Goal: Task Accomplishment & Management: Use online tool/utility

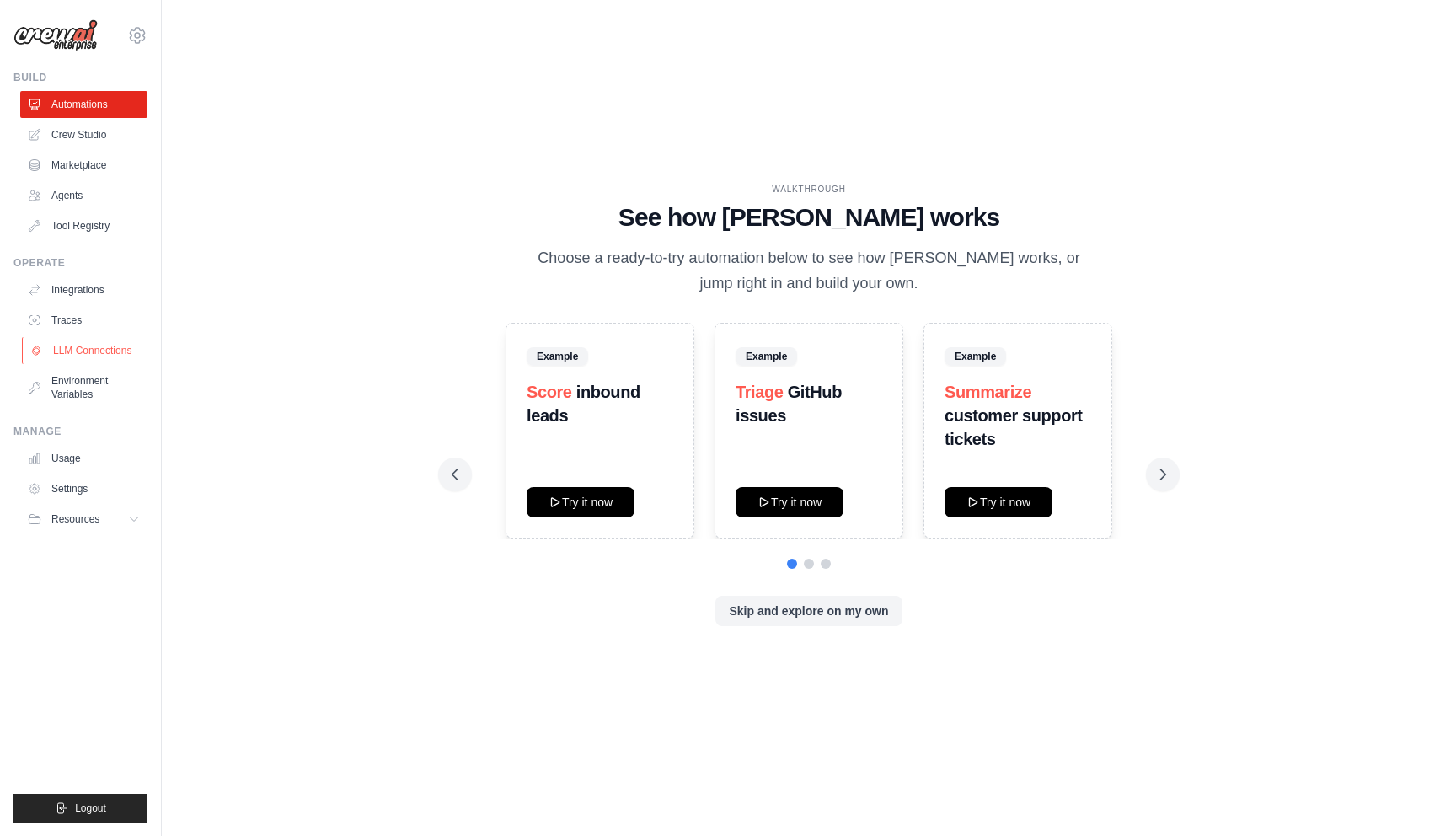
click at [109, 353] on link "LLM Connections" at bounding box center [85, 351] width 127 height 27
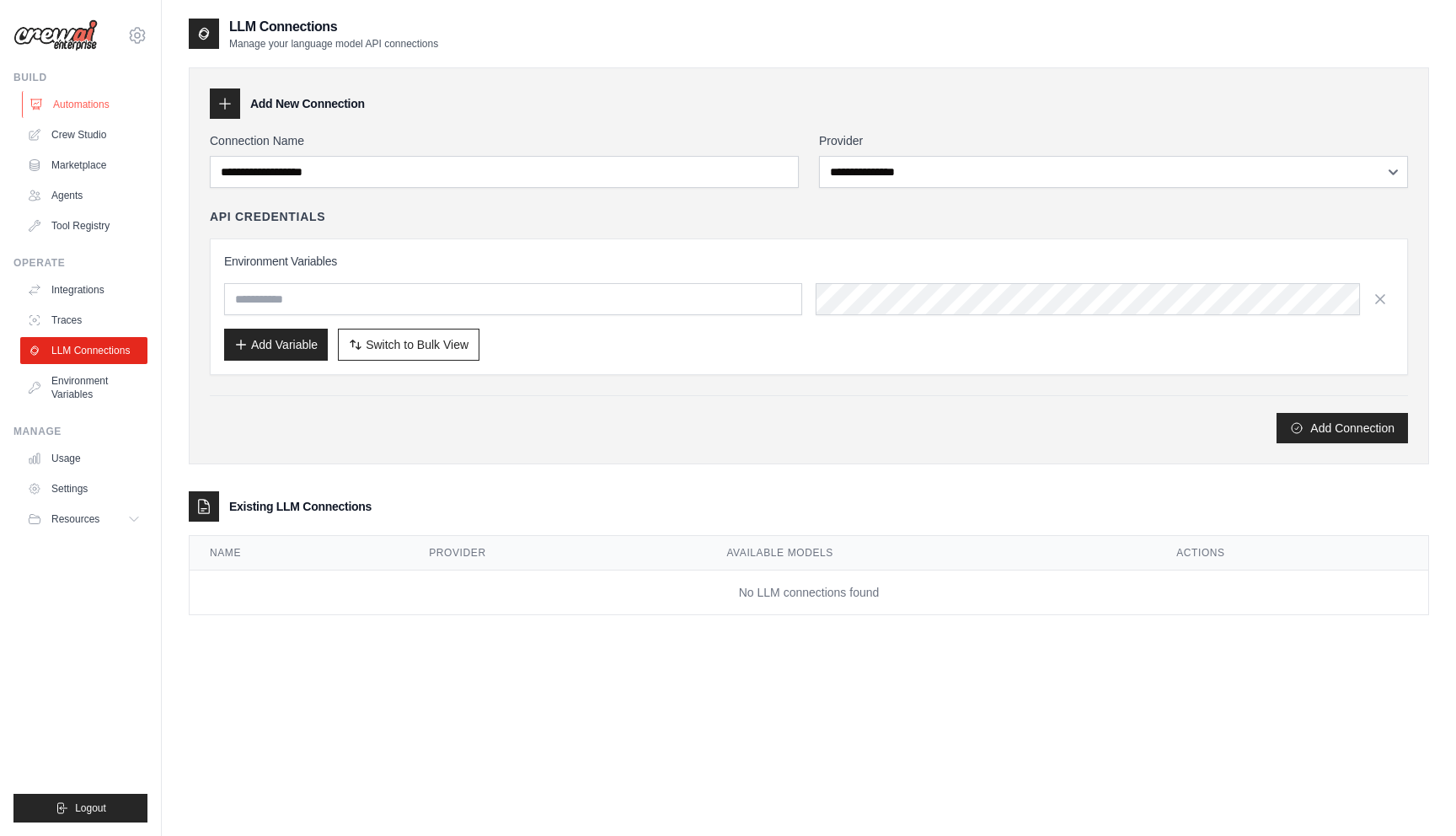
click at [80, 100] on link "Automations" at bounding box center [85, 105] width 127 height 27
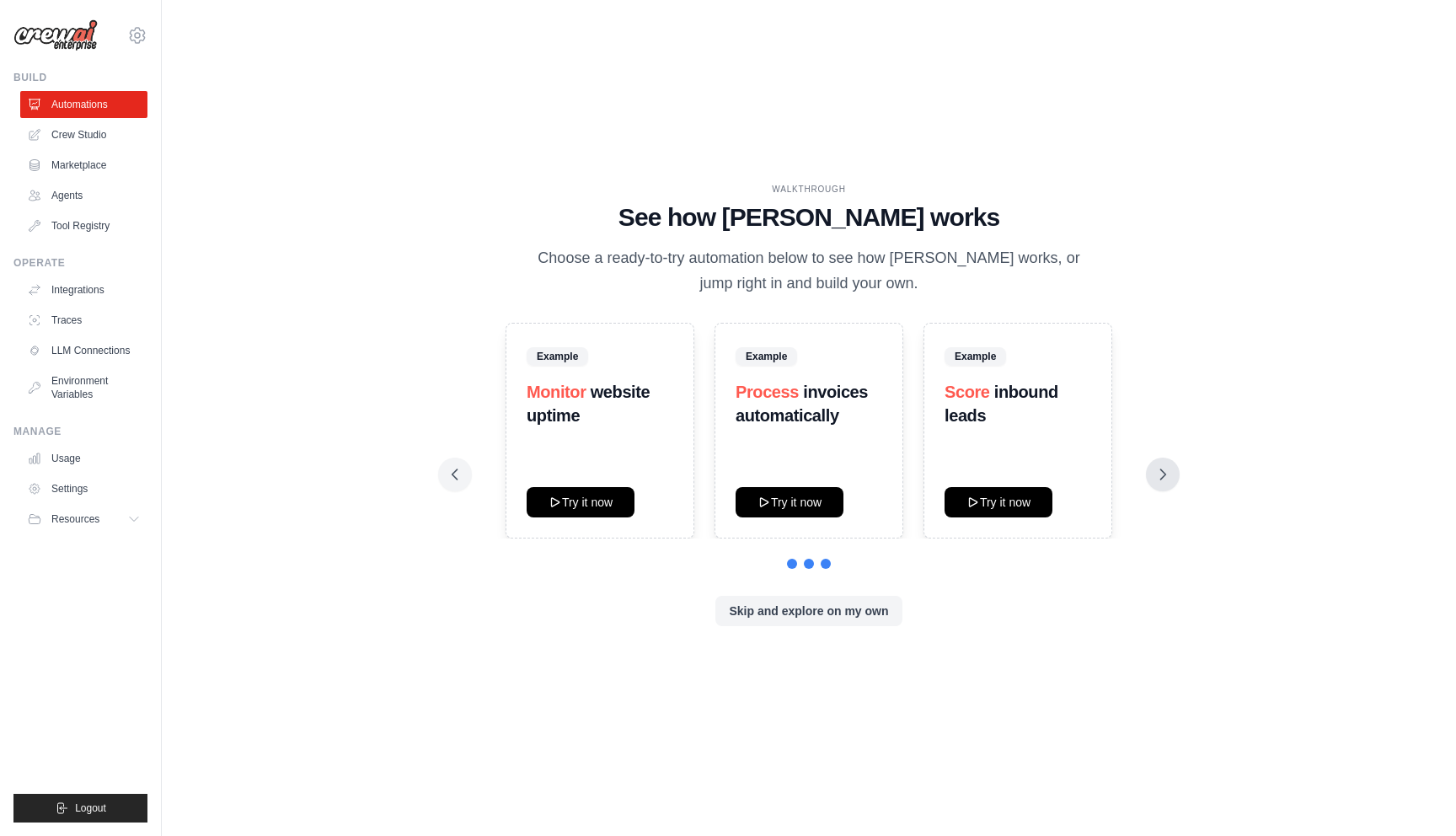
click at [1167, 480] on icon at bounding box center [1162, 474] width 17 height 17
click at [1167, 477] on icon at bounding box center [1162, 474] width 17 height 17
click at [1009, 495] on button "Try it now" at bounding box center [998, 501] width 108 height 31
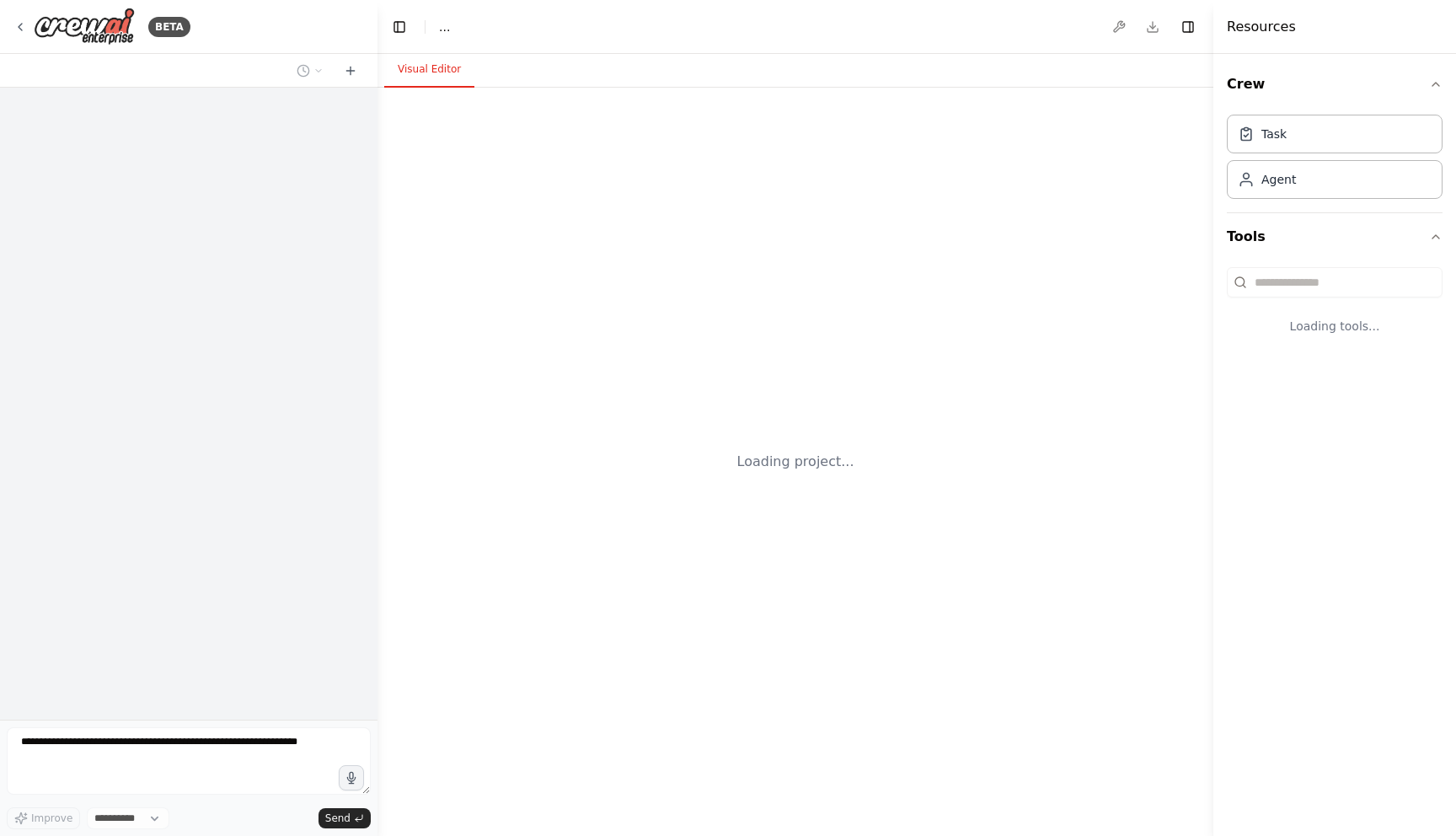
select select "****"
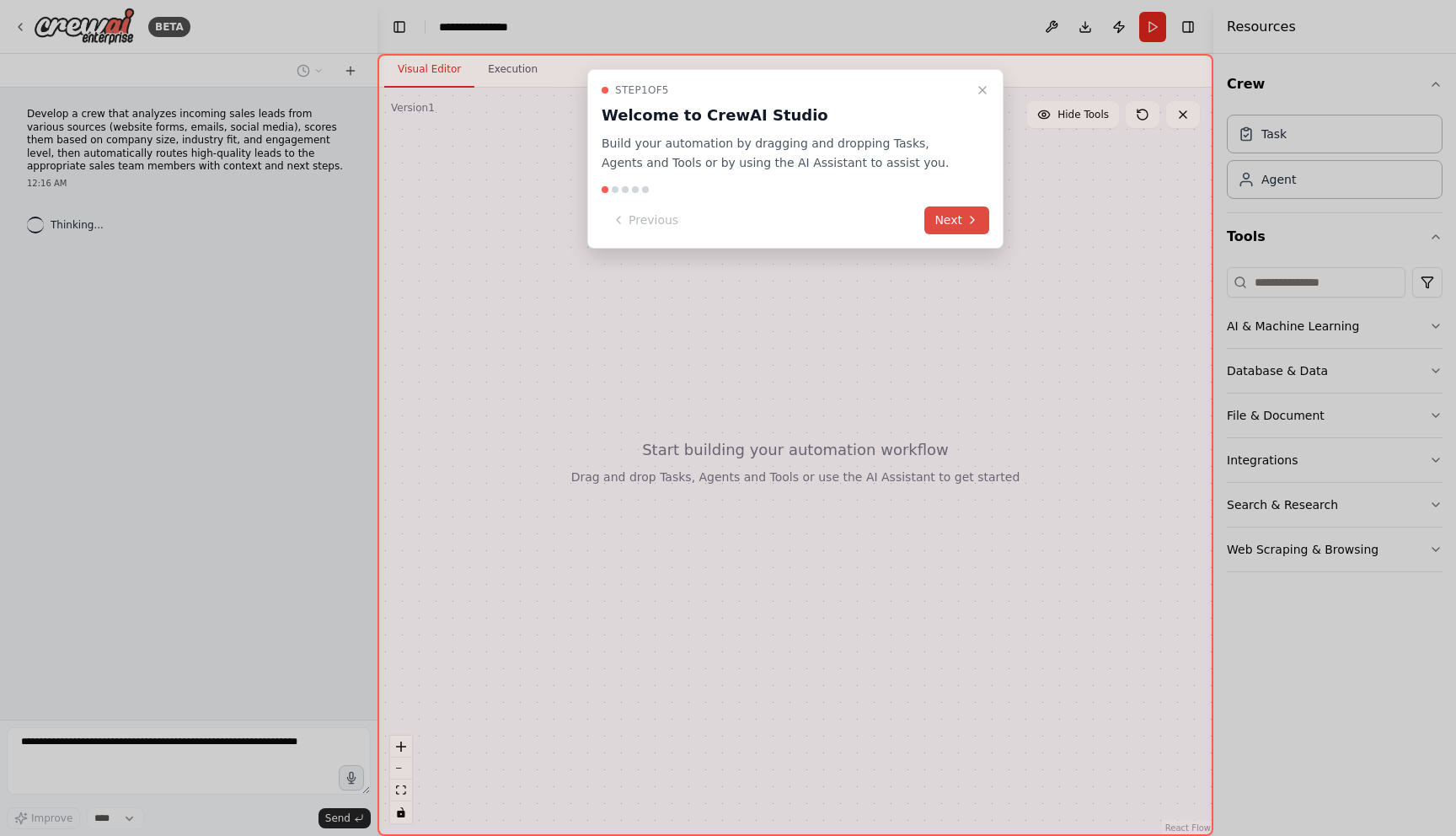
click at [966, 223] on icon at bounding box center [972, 220] width 14 height 14
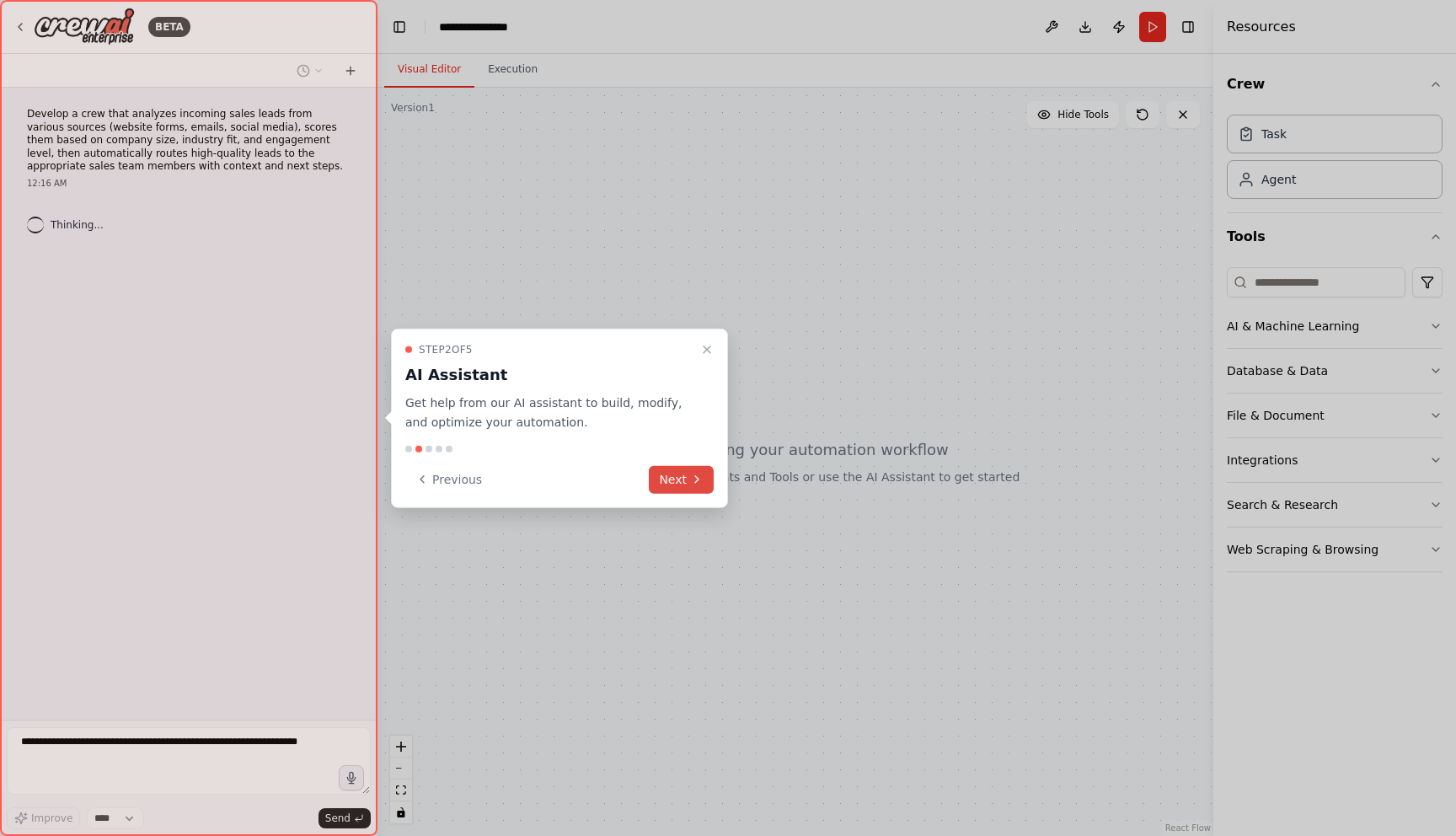
click at [683, 476] on button "Next" at bounding box center [681, 478] width 65 height 28
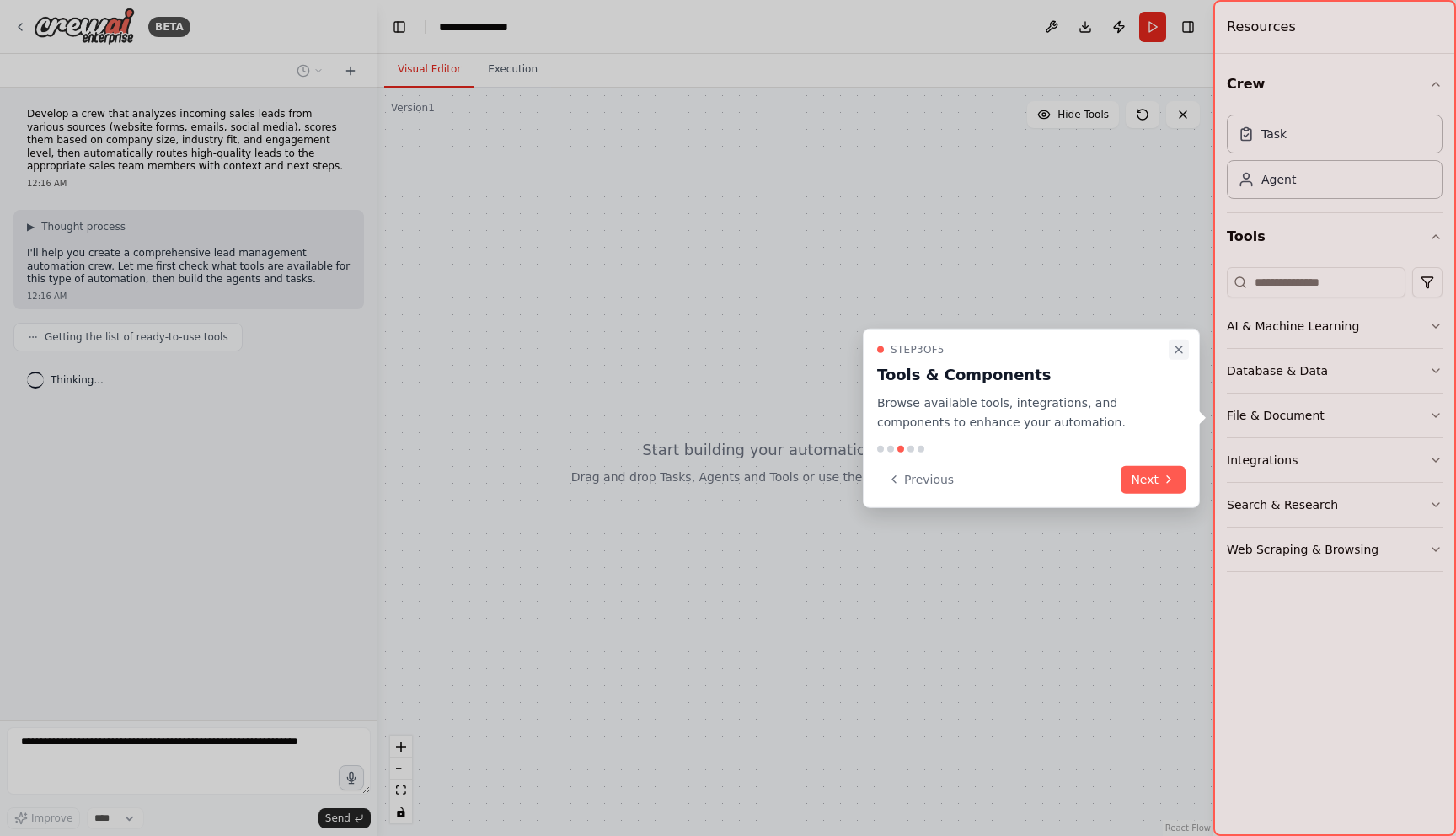
click at [1173, 351] on icon "Close walkthrough" at bounding box center [1178, 349] width 14 height 14
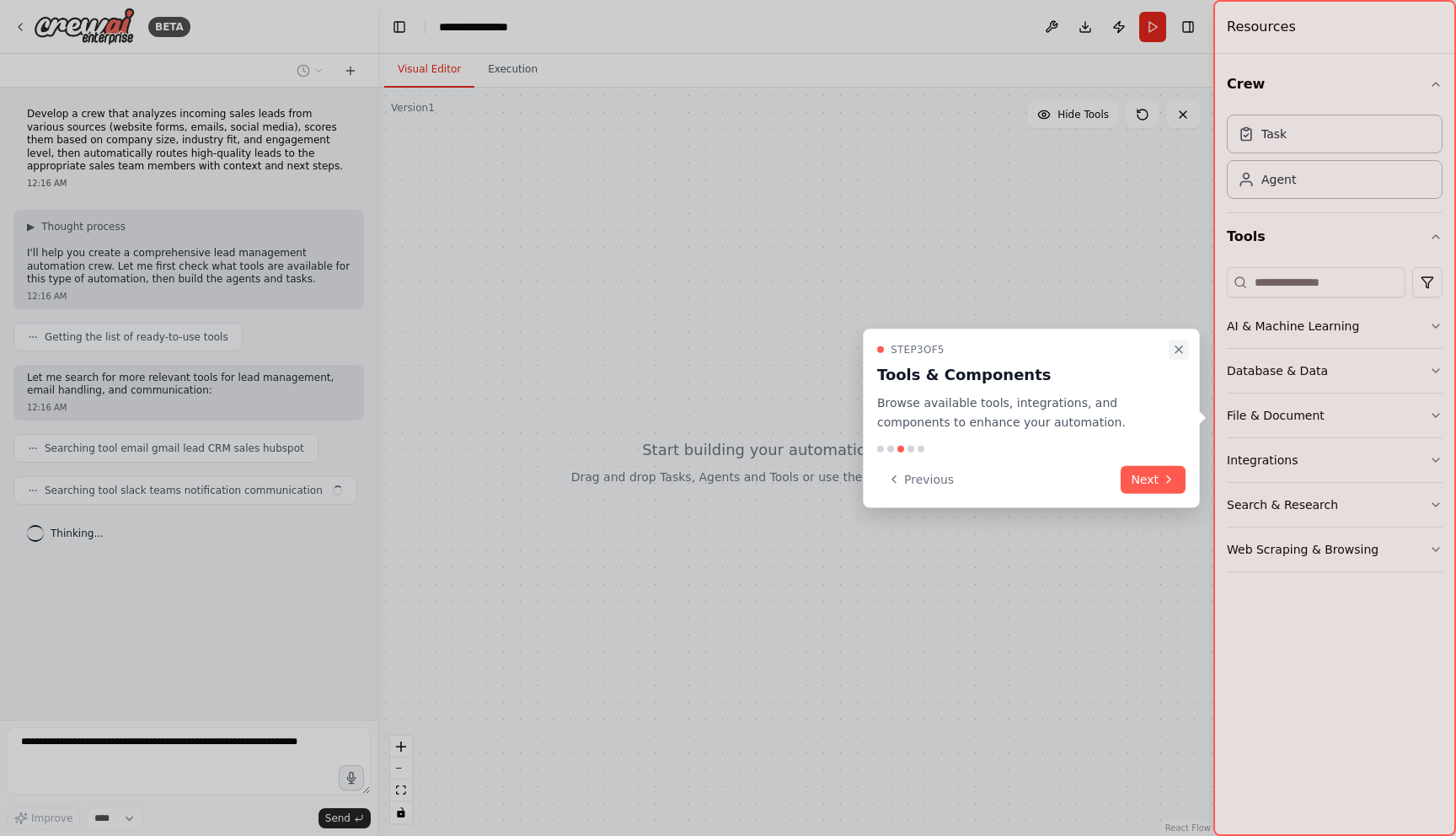
click at [1186, 358] on button "Close walkthrough" at bounding box center [1178, 350] width 20 height 20
click at [1184, 348] on icon "Close walkthrough" at bounding box center [1178, 349] width 14 height 14
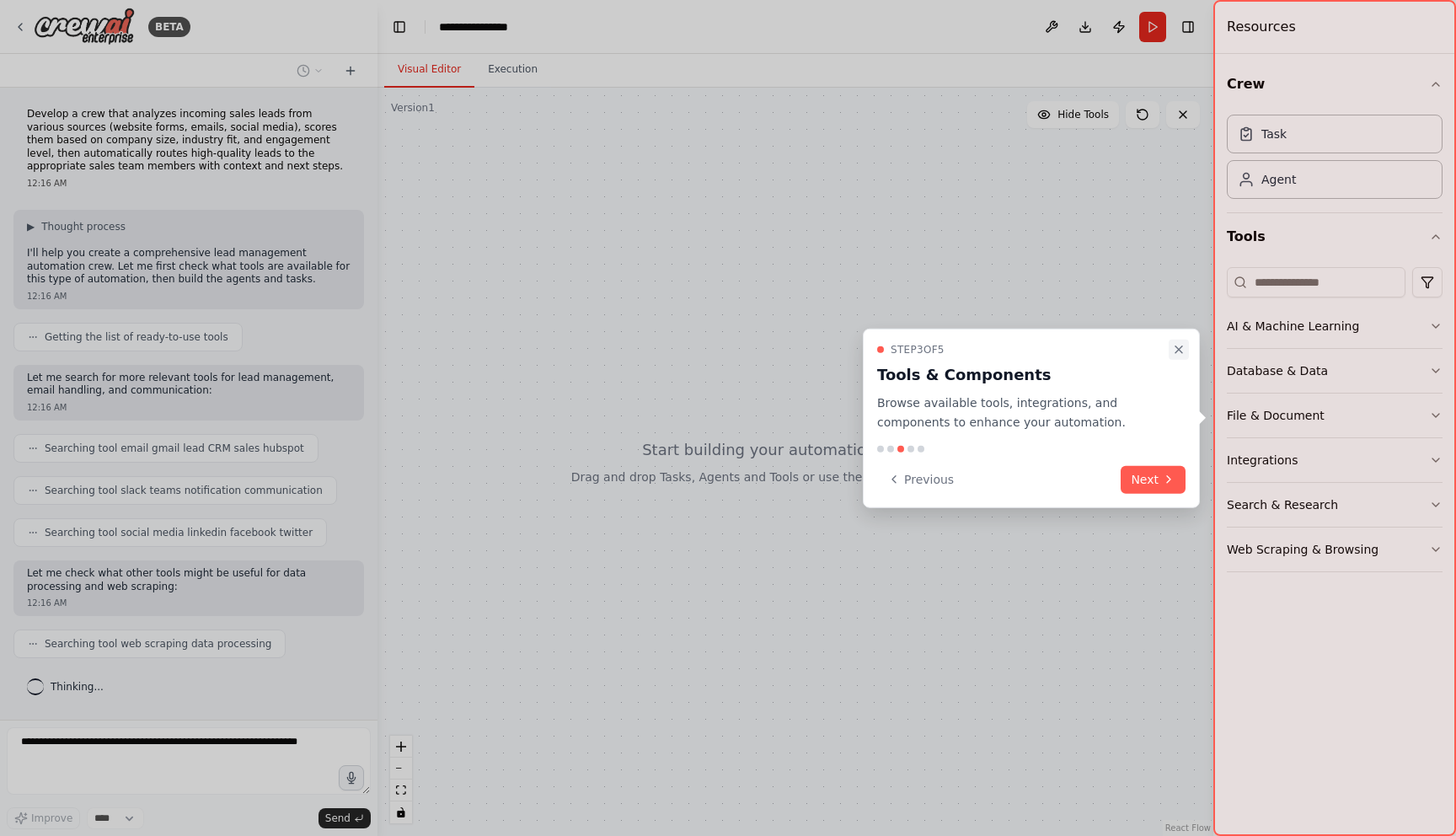
click at [1170, 348] on button "Close walkthrough" at bounding box center [1178, 350] width 20 height 20
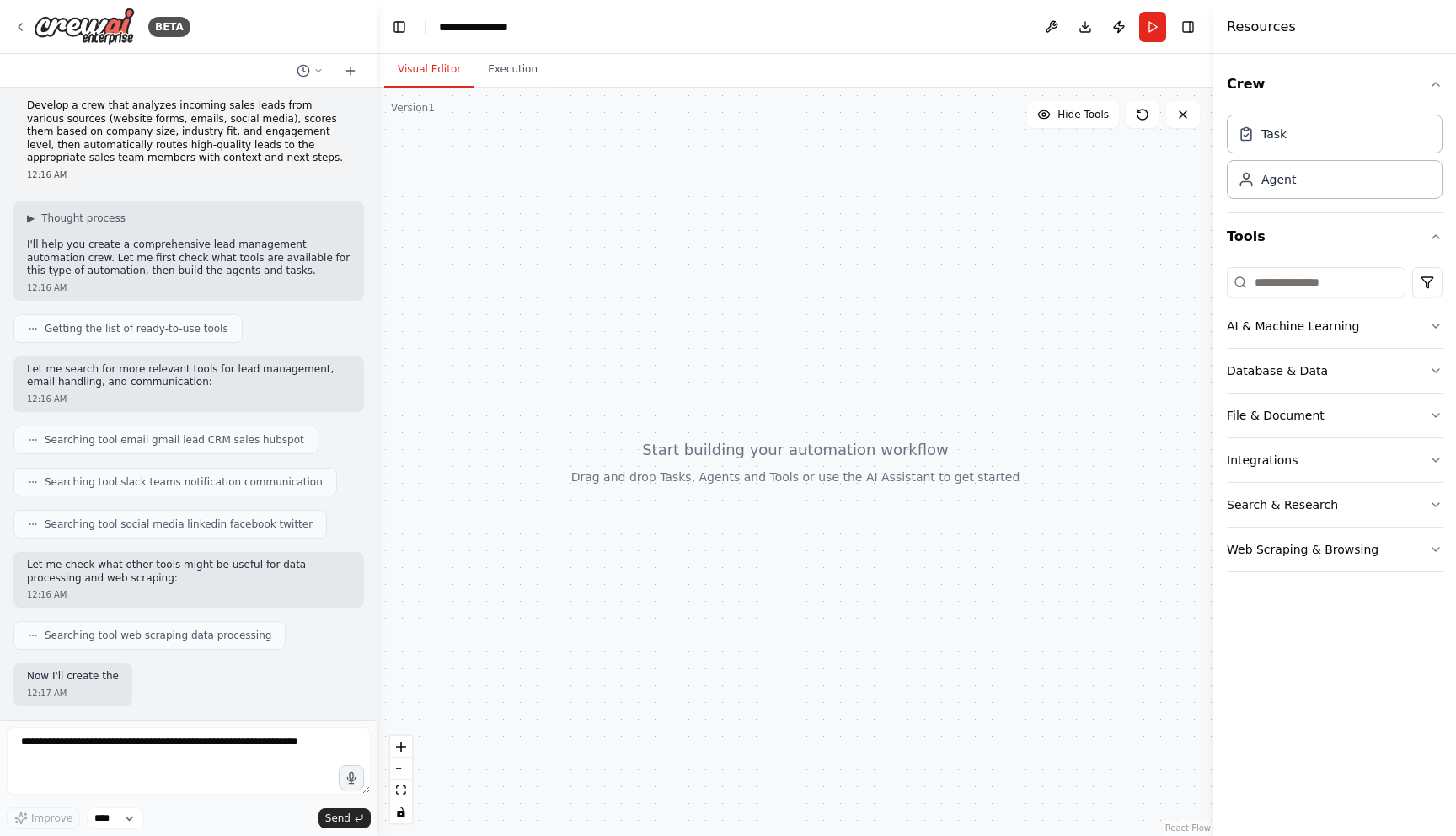
scroll to position [120, 0]
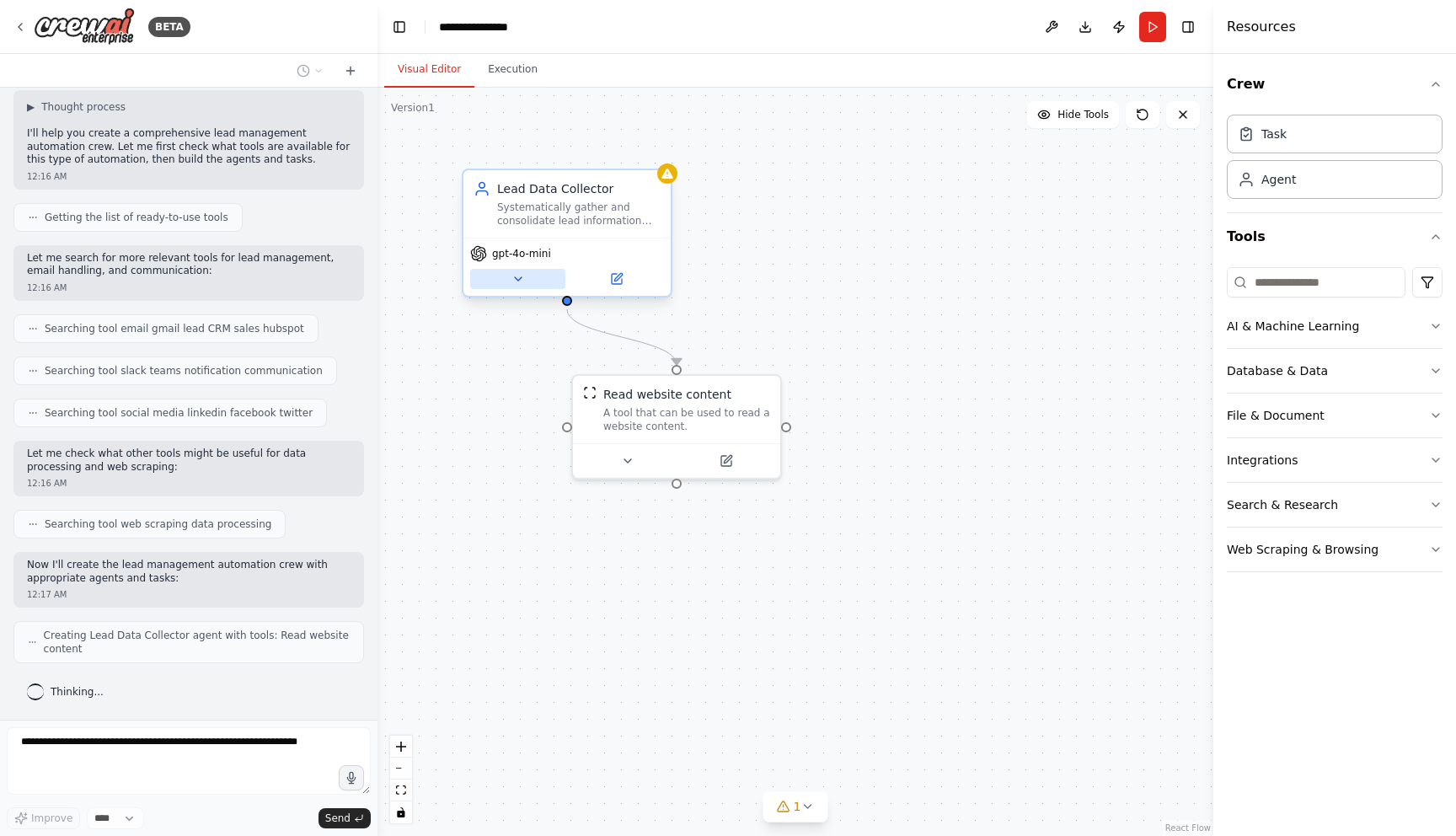
click at [521, 279] on icon at bounding box center [518, 279] width 14 height 14
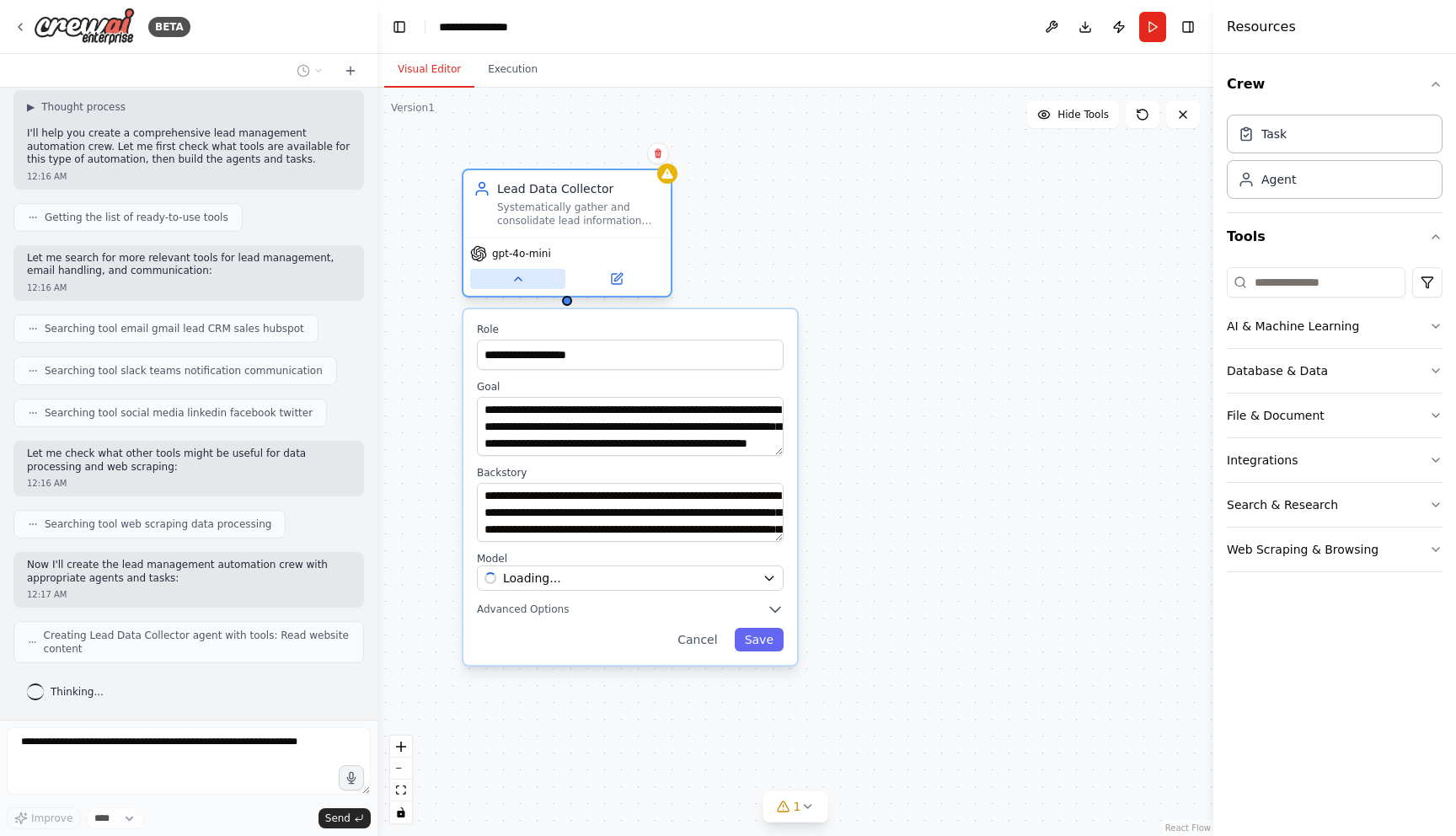
scroll to position [161, 0]
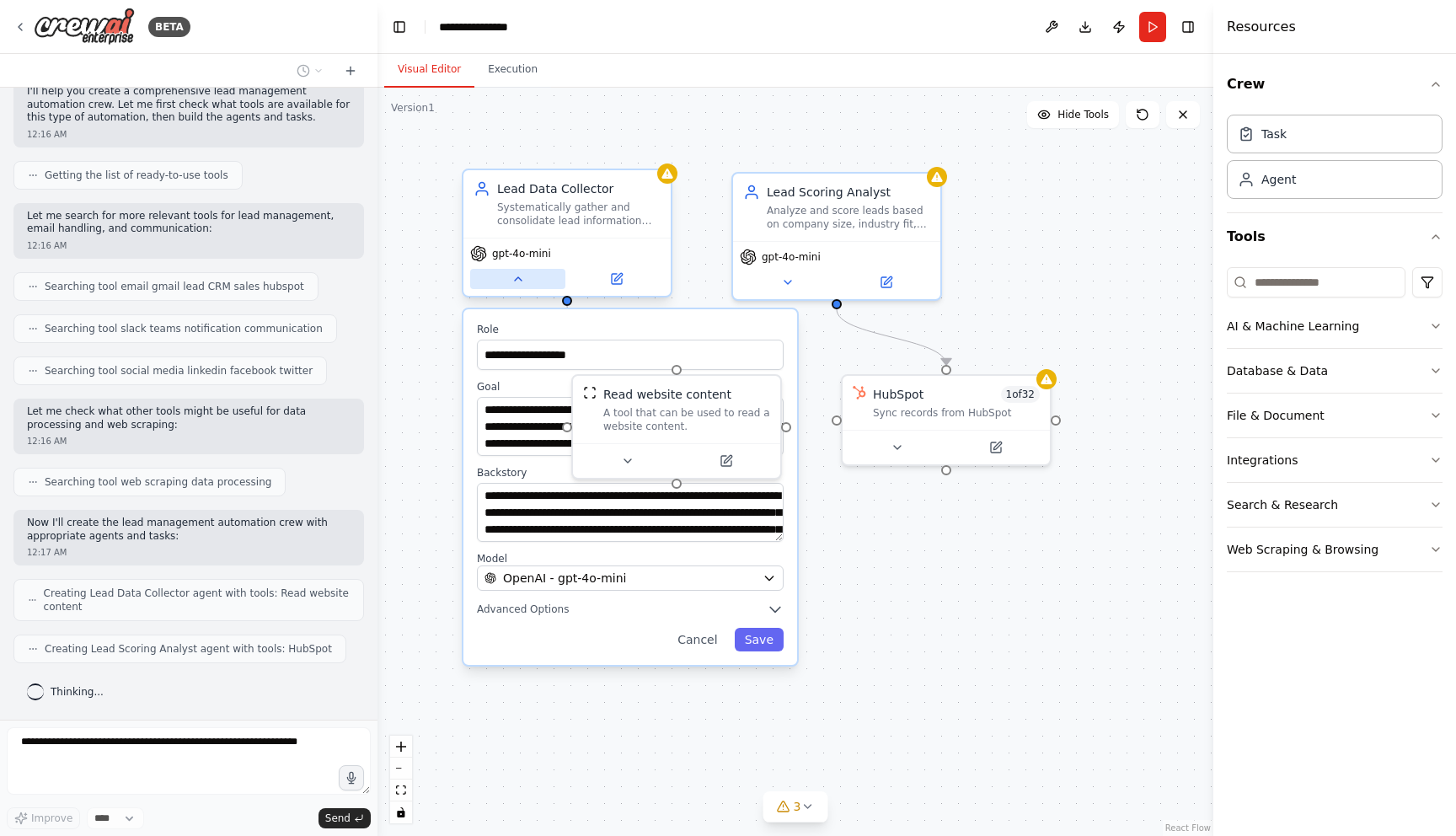
click at [521, 279] on icon at bounding box center [518, 279] width 14 height 14
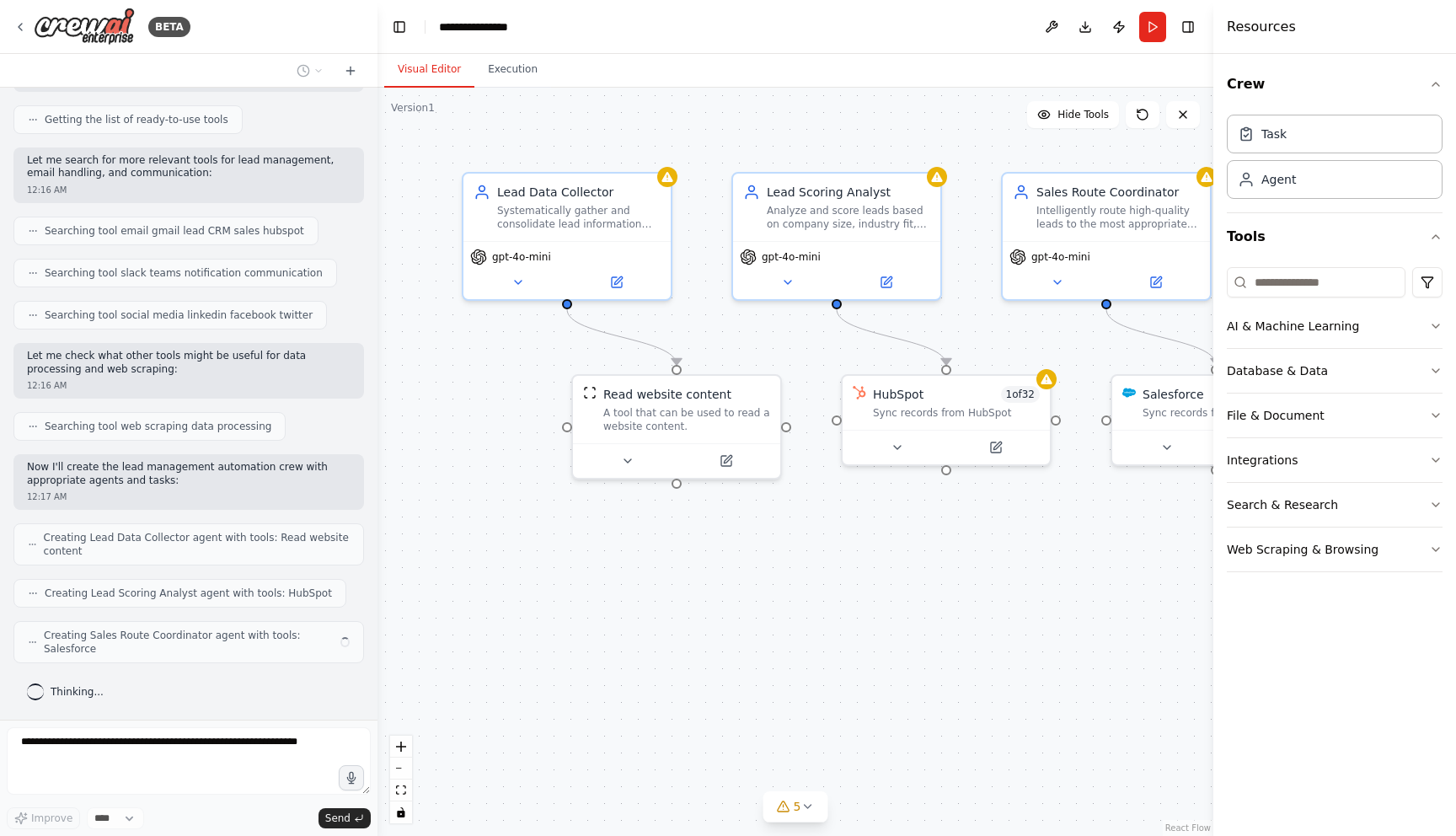
scroll to position [204, 0]
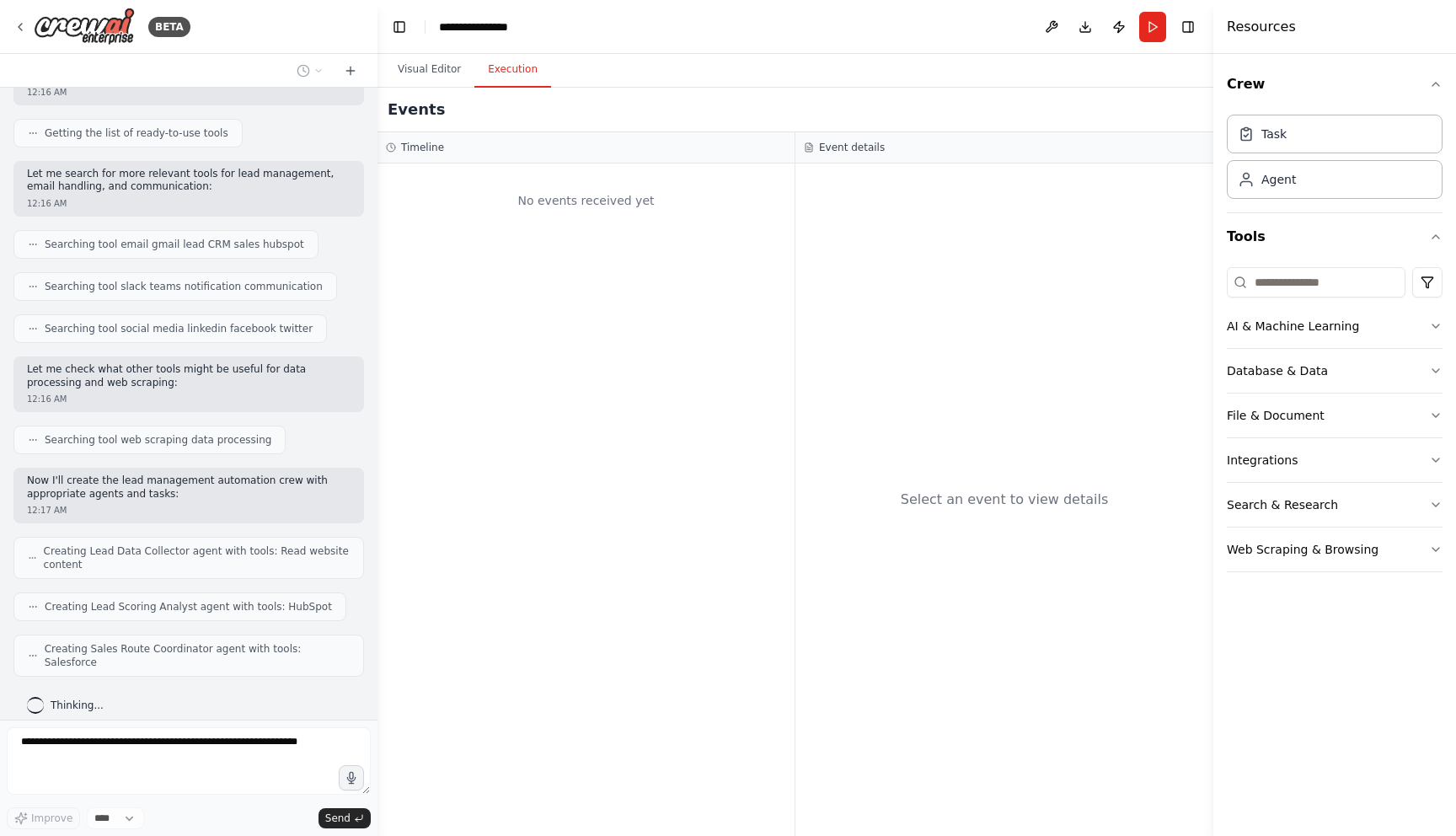
click at [520, 86] on button "Execution" at bounding box center [512, 69] width 77 height 35
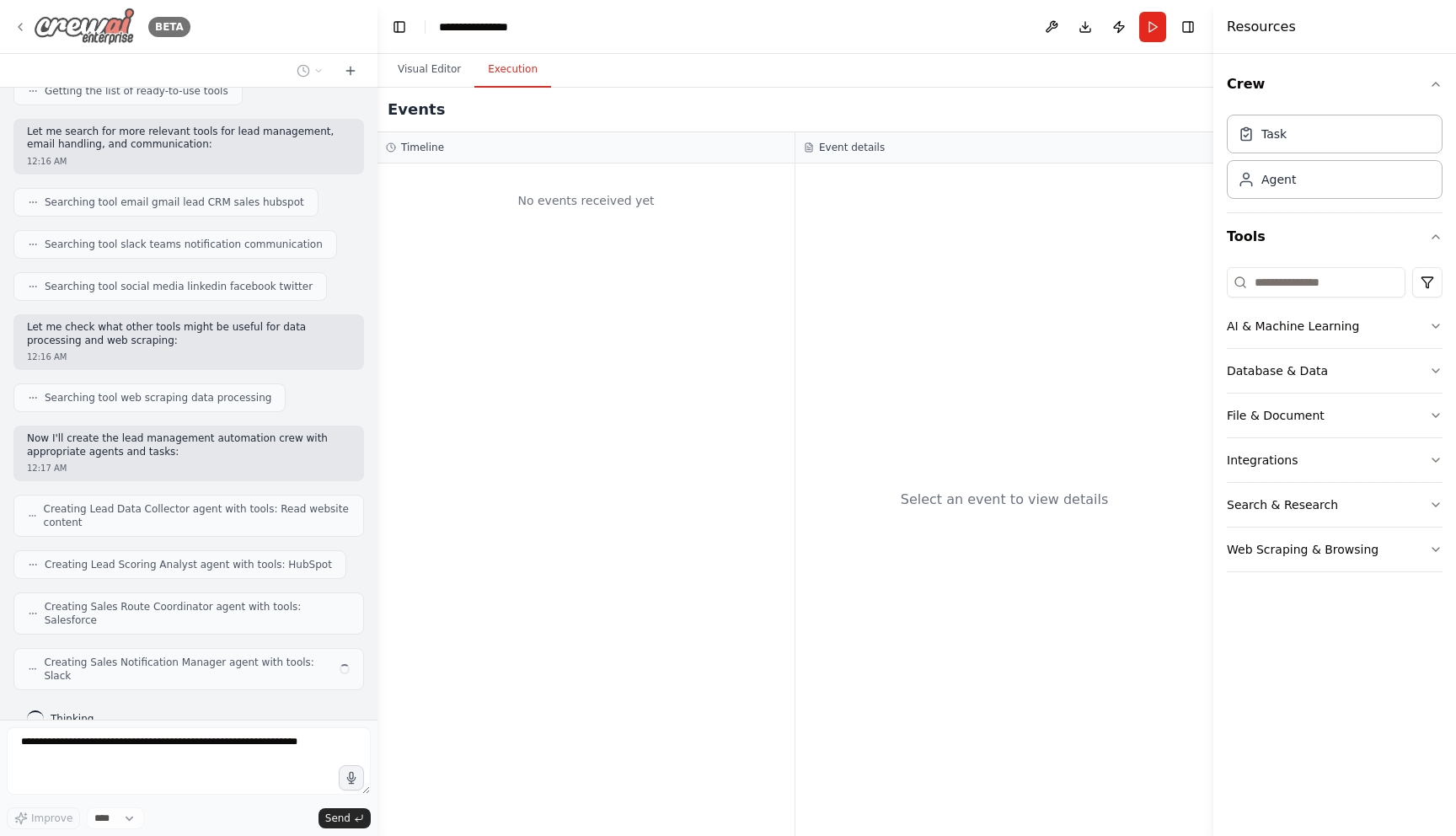
click at [20, 27] on icon at bounding box center [20, 27] width 3 height 7
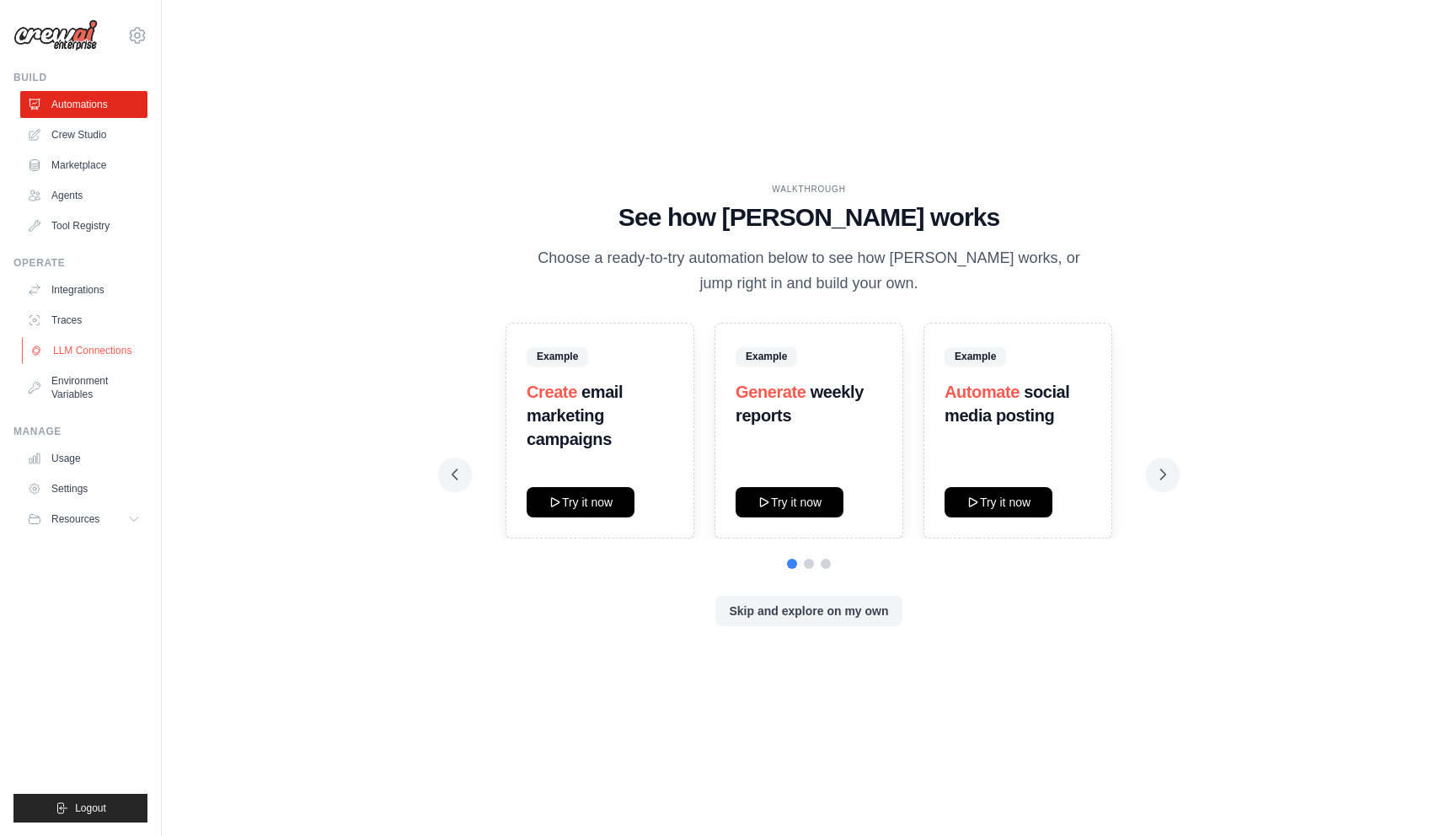
click at [111, 355] on link "LLM Connections" at bounding box center [85, 351] width 127 height 27
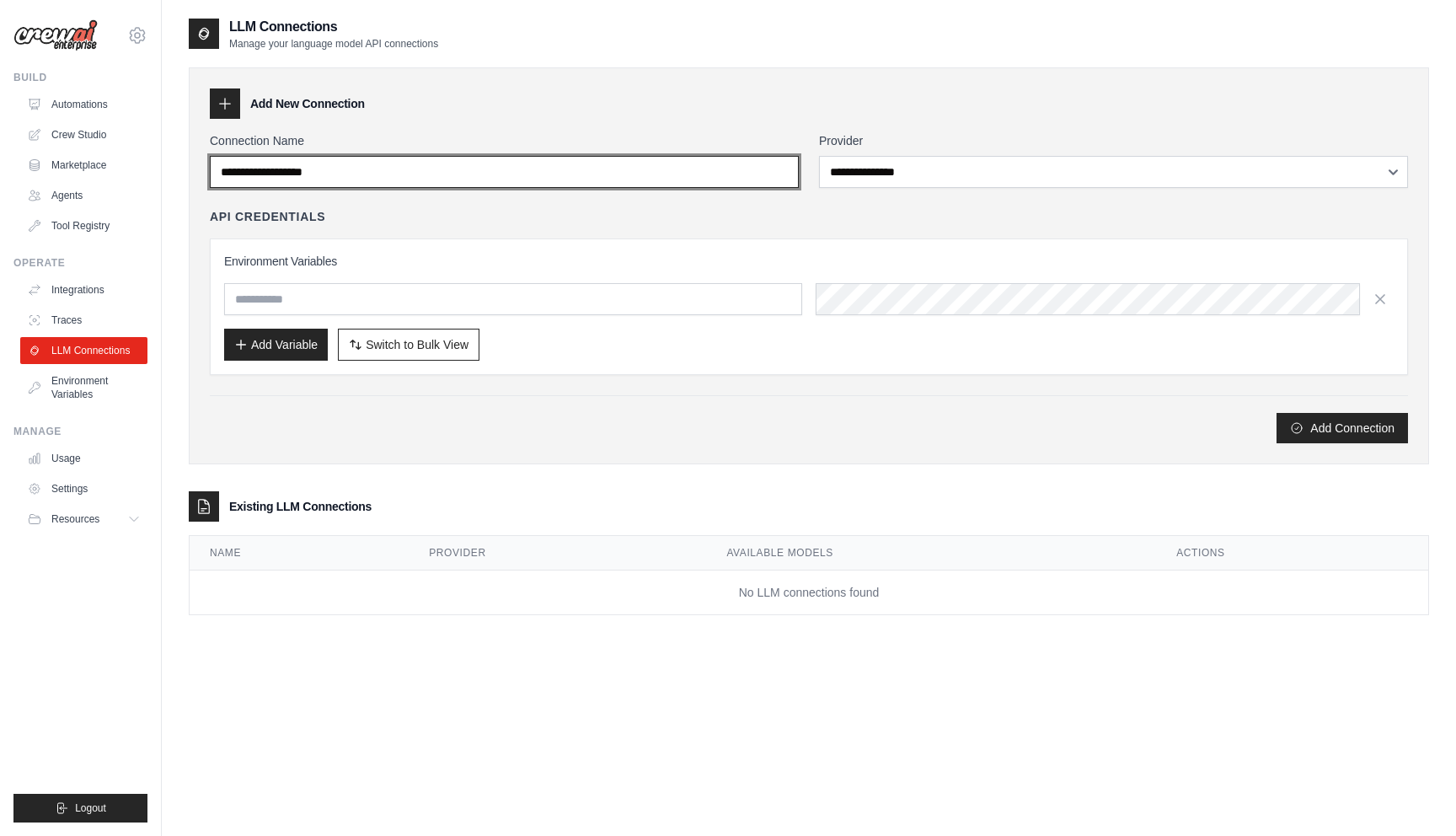
click at [419, 173] on input "Connection Name" at bounding box center [505, 171] width 589 height 32
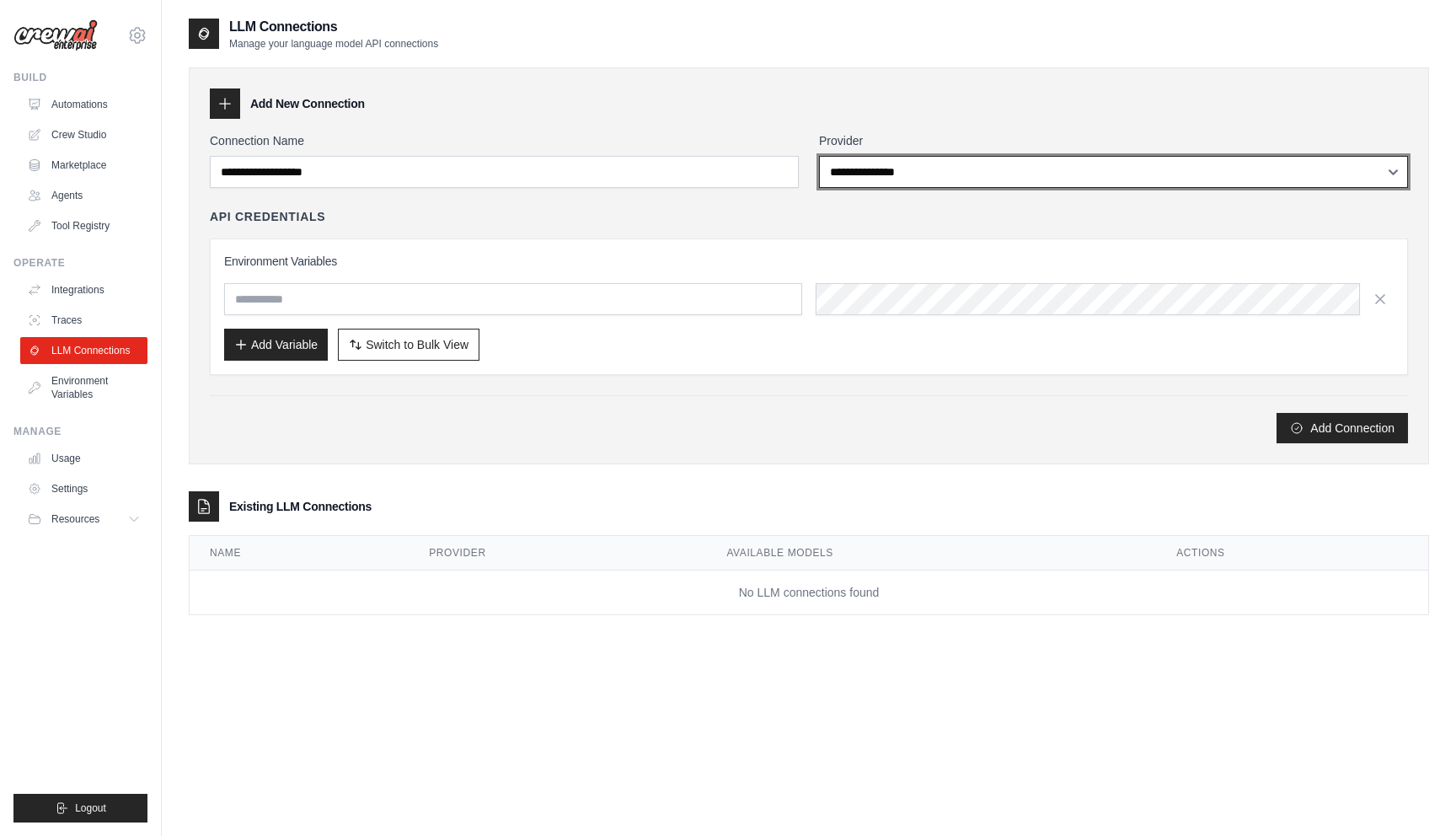
click at [857, 174] on select "**********" at bounding box center [1114, 171] width 589 height 32
click at [897, 180] on select "**********" at bounding box center [1114, 171] width 589 height 32
select select "******"
click at [819, 155] on select "**********" at bounding box center [1114, 171] width 589 height 32
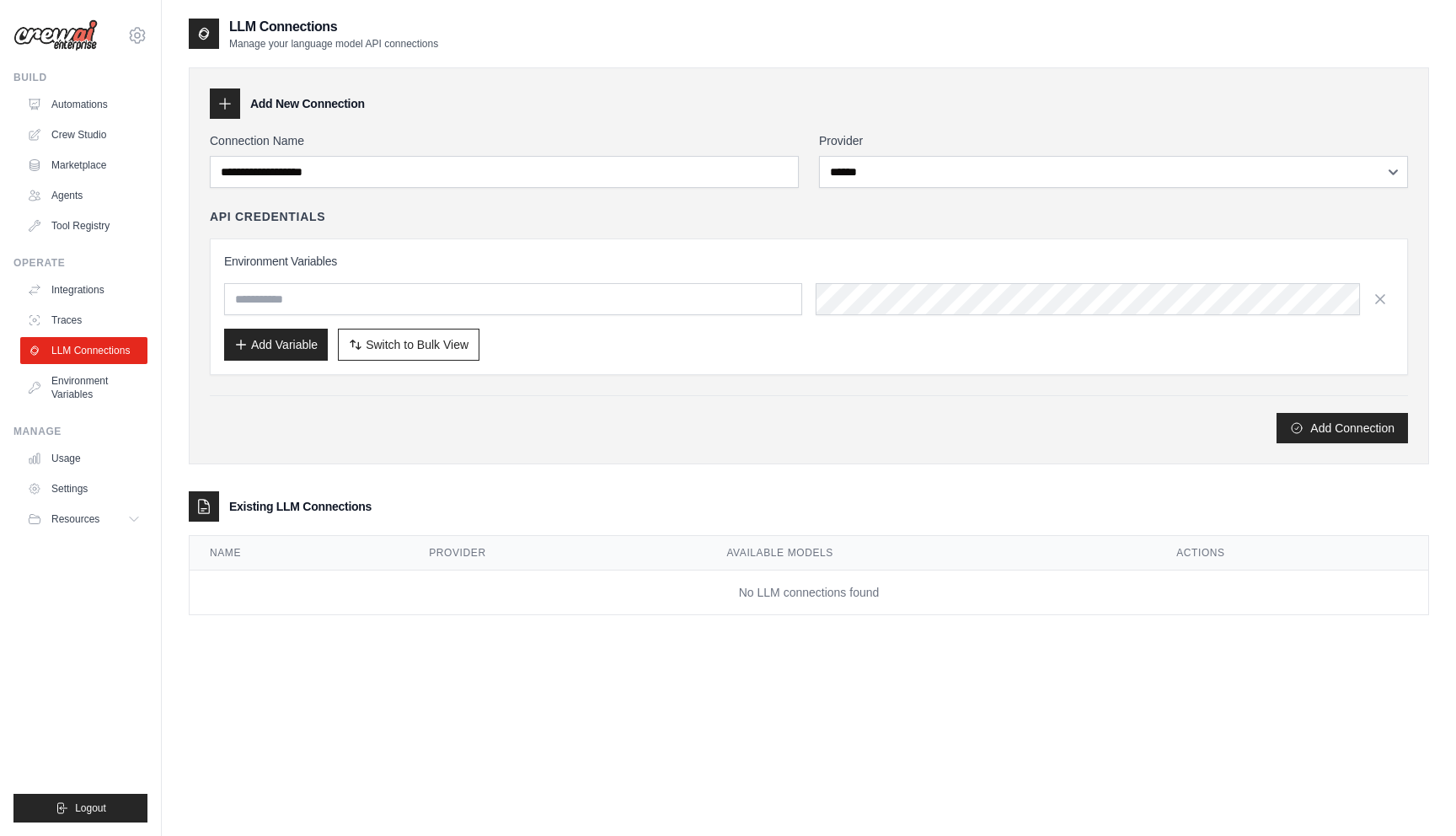
click at [887, 103] on div "Add New Connection" at bounding box center [809, 104] width 1198 height 31
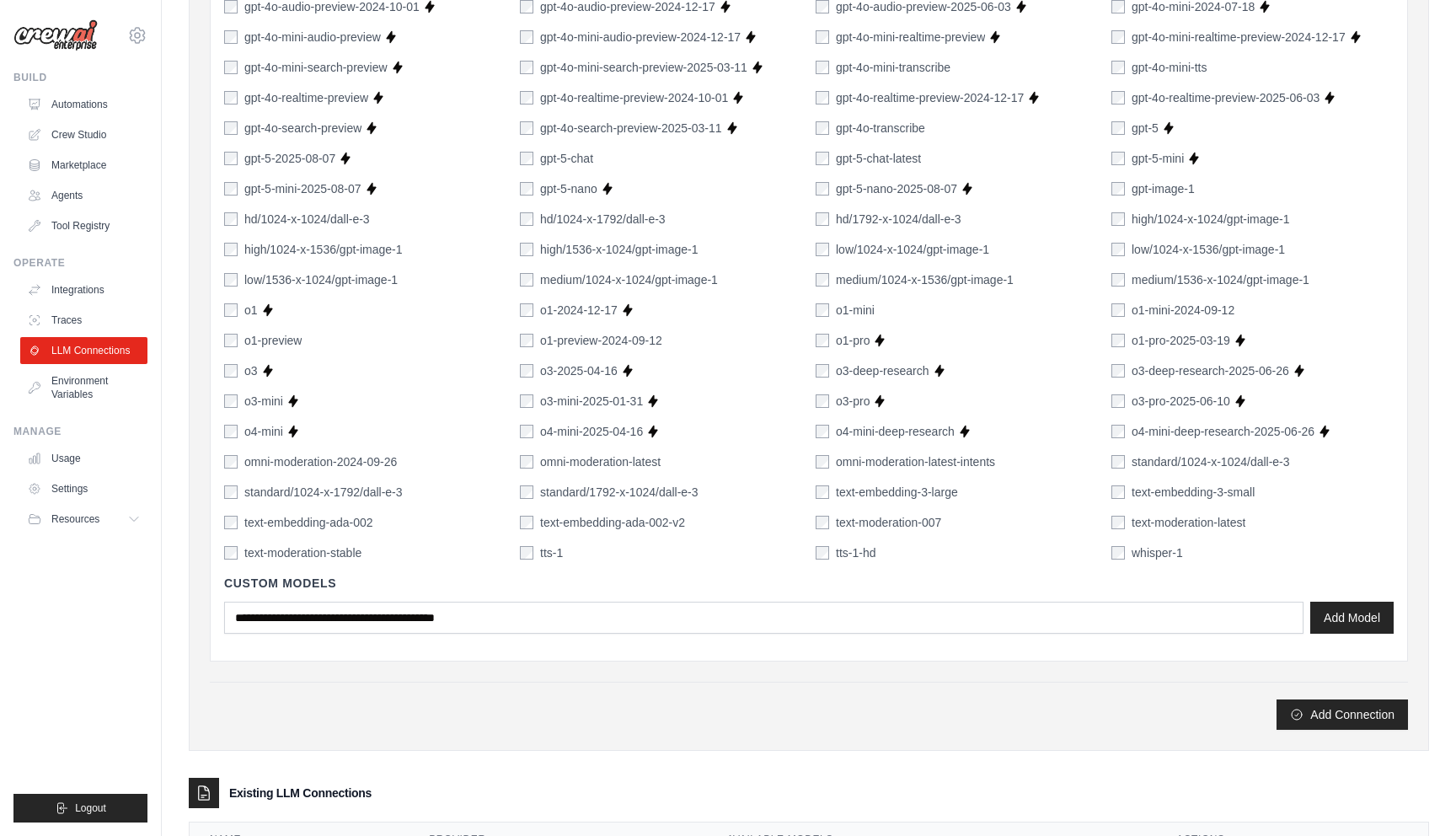
scroll to position [831, 0]
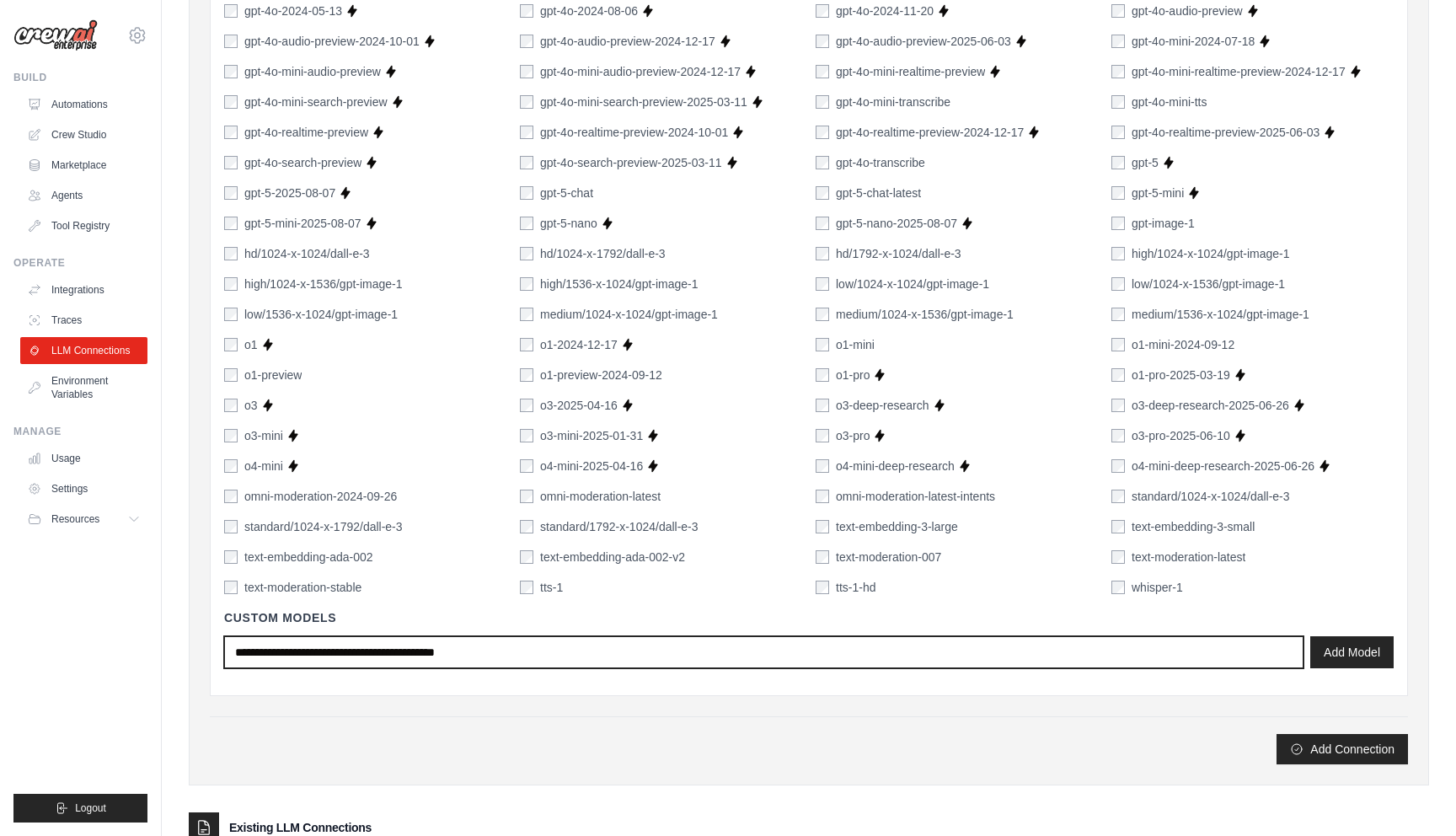
click at [475, 661] on input "text" at bounding box center [763, 652] width 1079 height 32
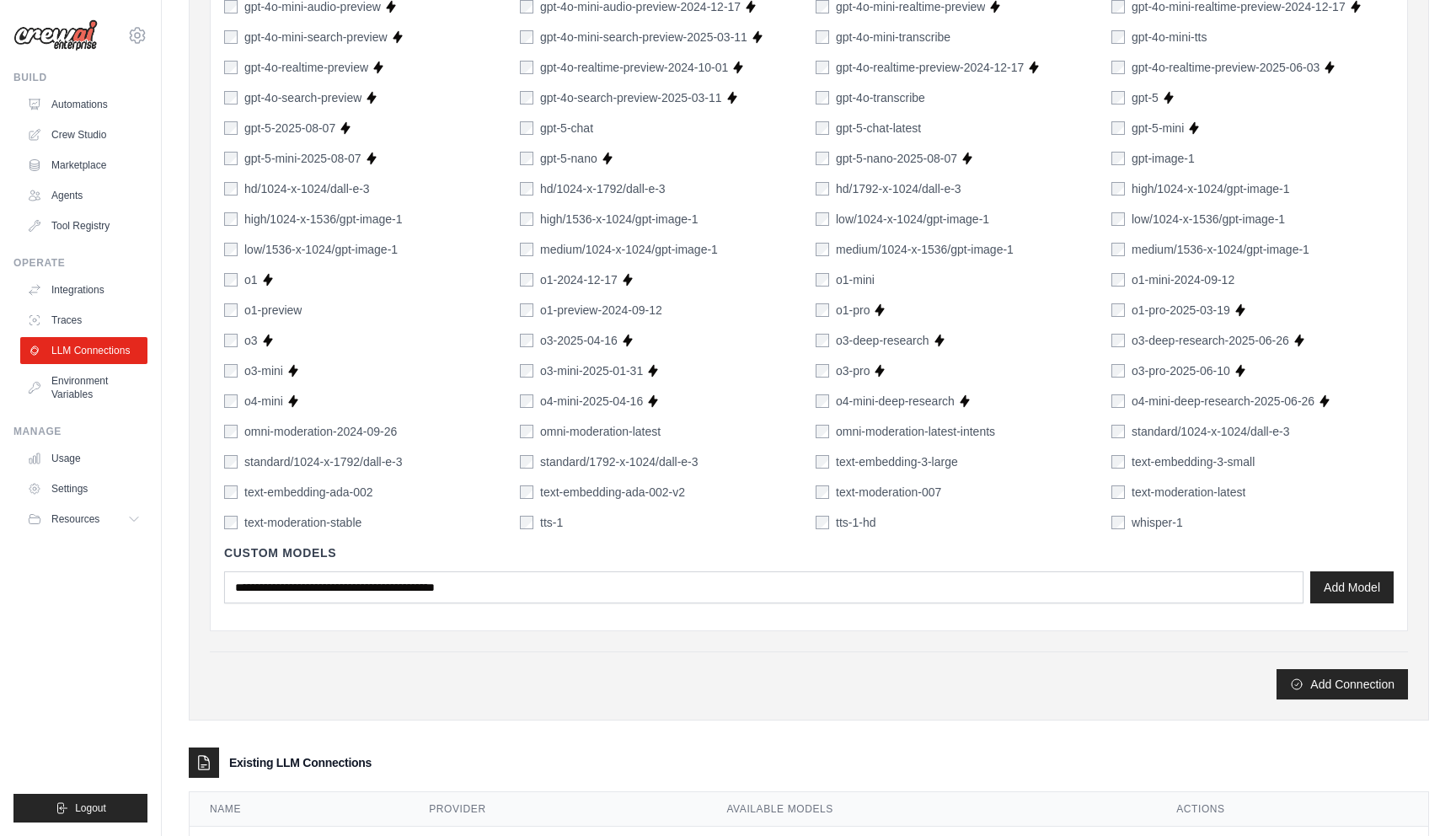
scroll to position [974, 0]
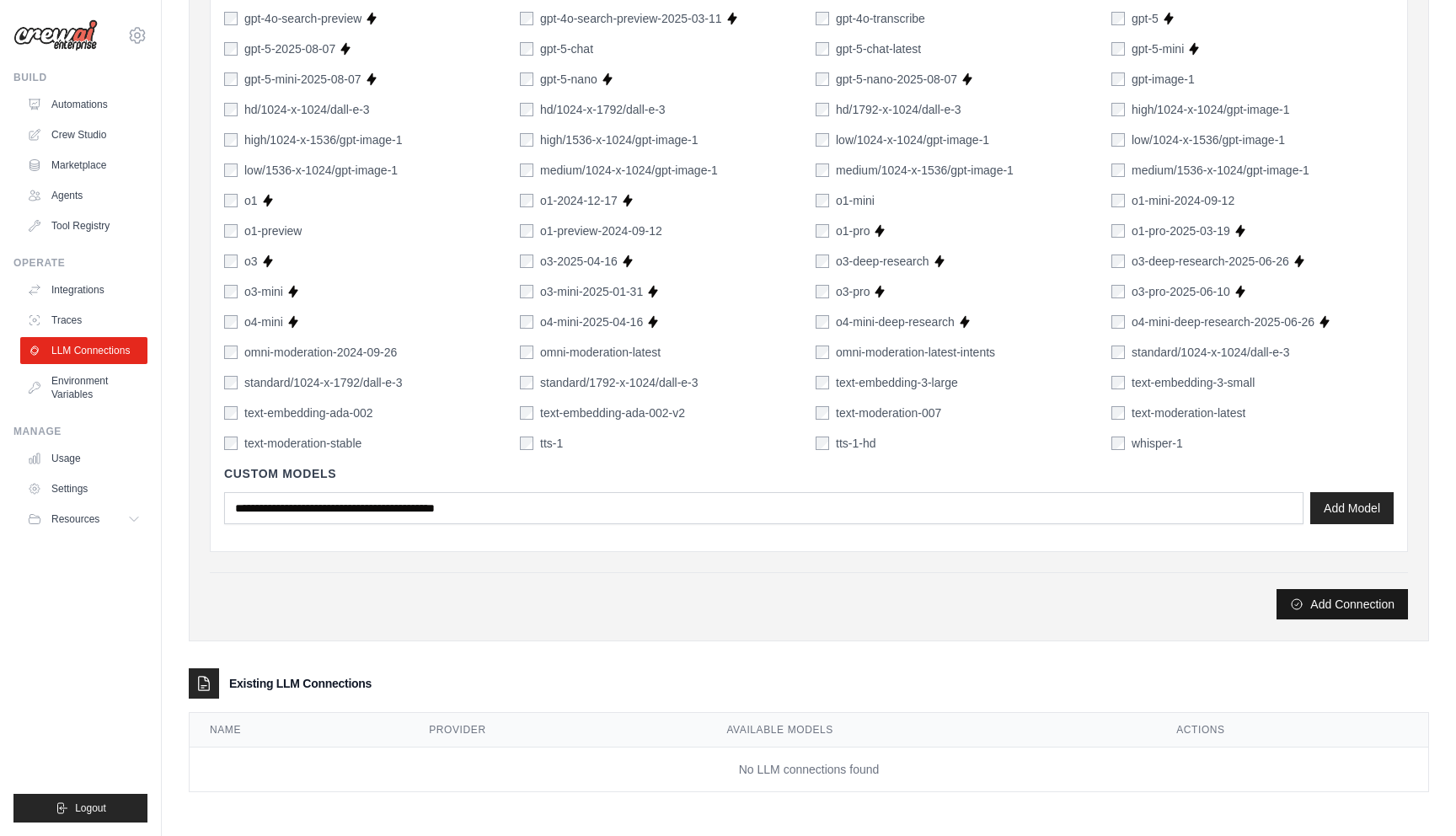
click at [1340, 602] on button "Add Connection" at bounding box center [1342, 605] width 132 height 31
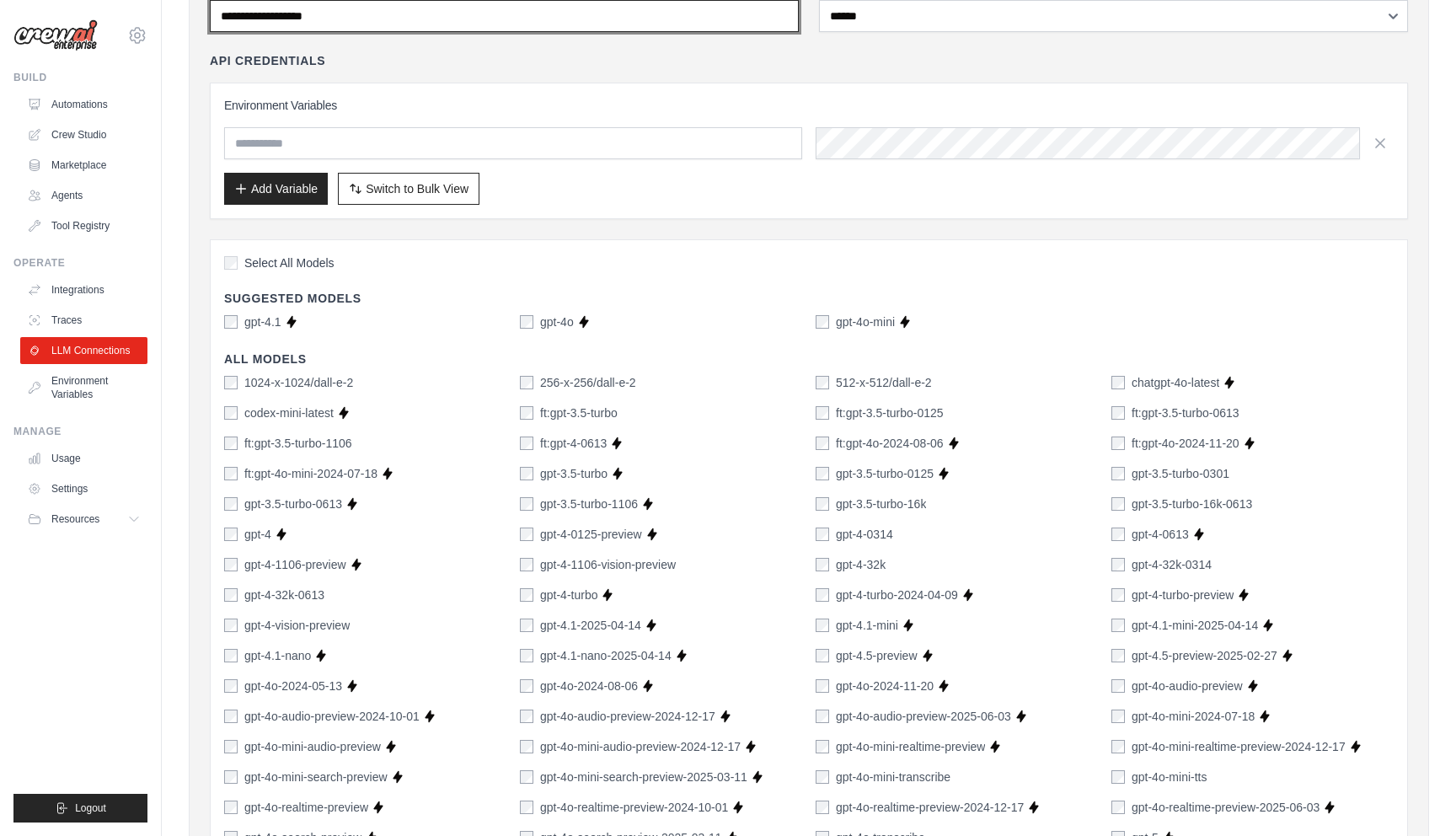
scroll to position [0, 0]
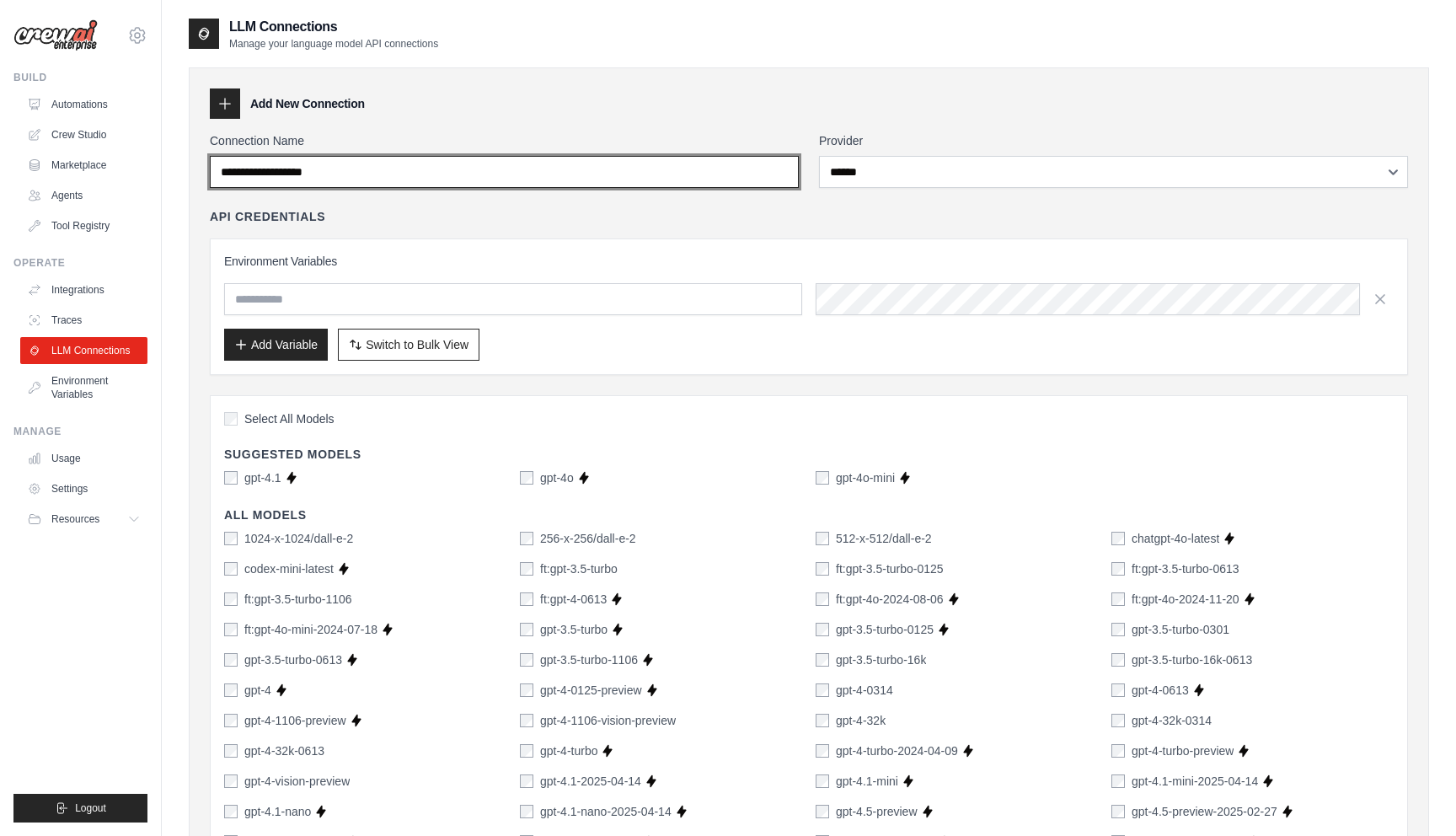
click at [439, 178] on input "Connection Name" at bounding box center [505, 171] width 589 height 32
type input "**********"
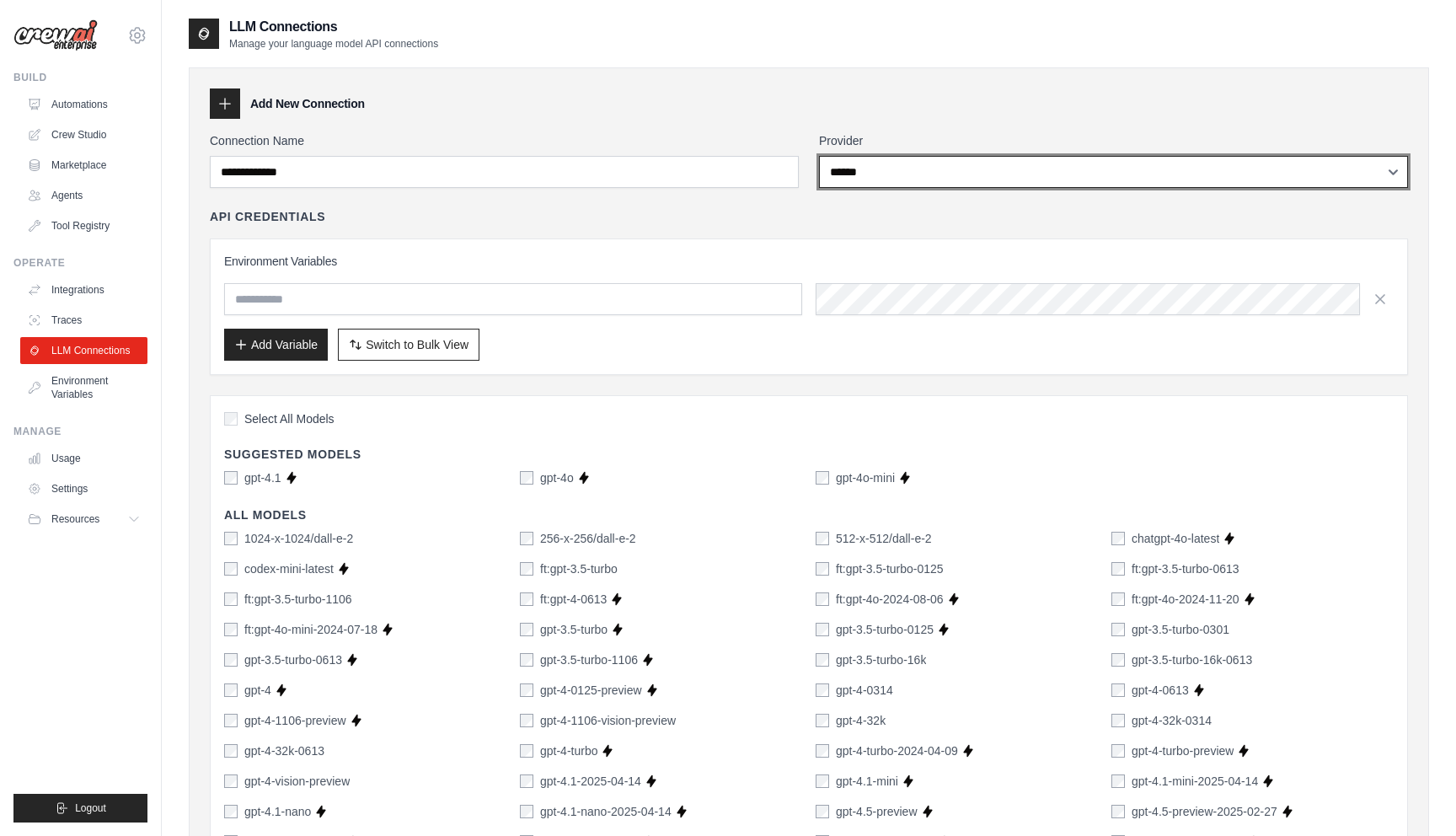
click at [881, 160] on select "**********" at bounding box center [1114, 171] width 589 height 32
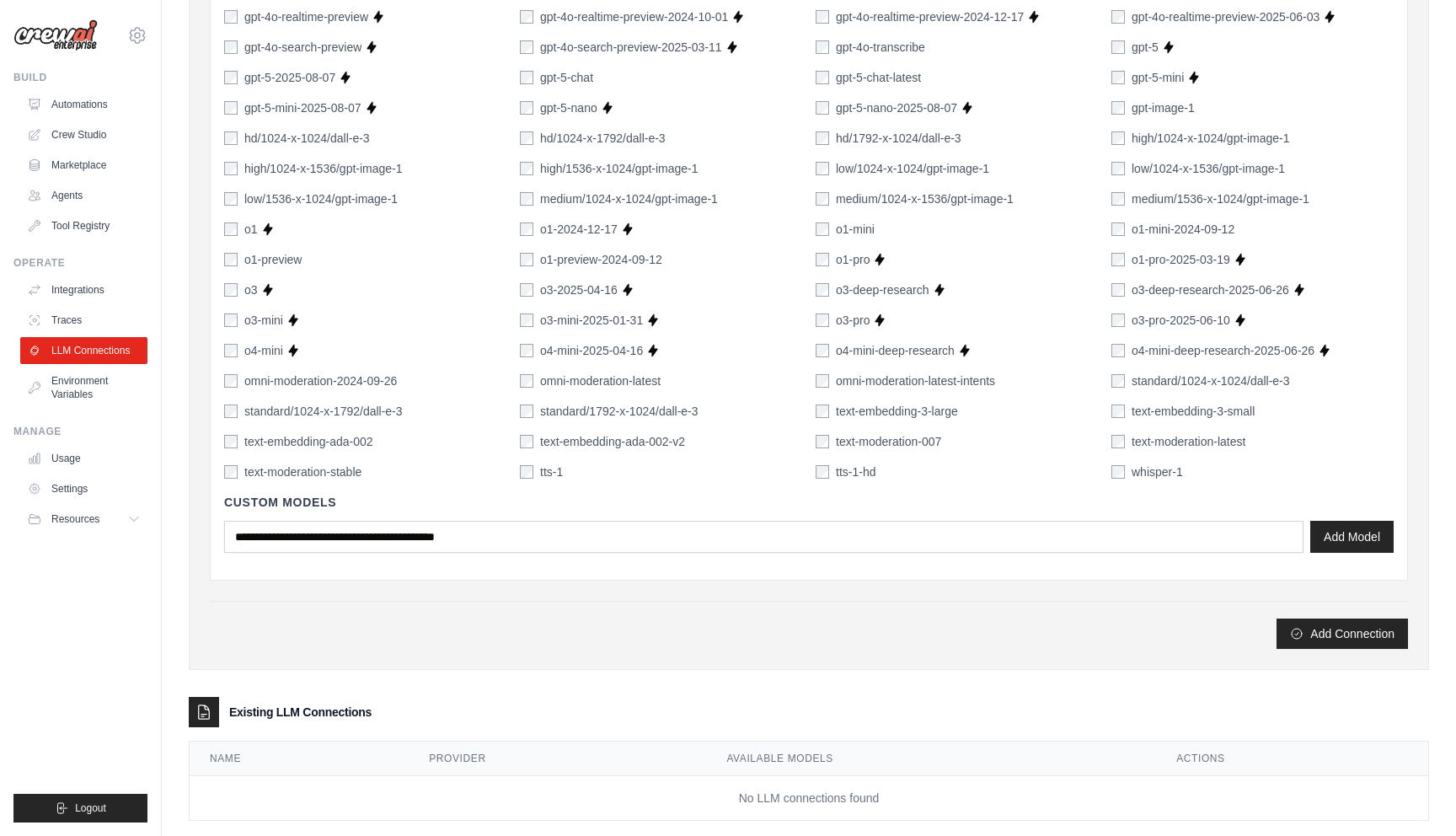
scroll to position [974, 0]
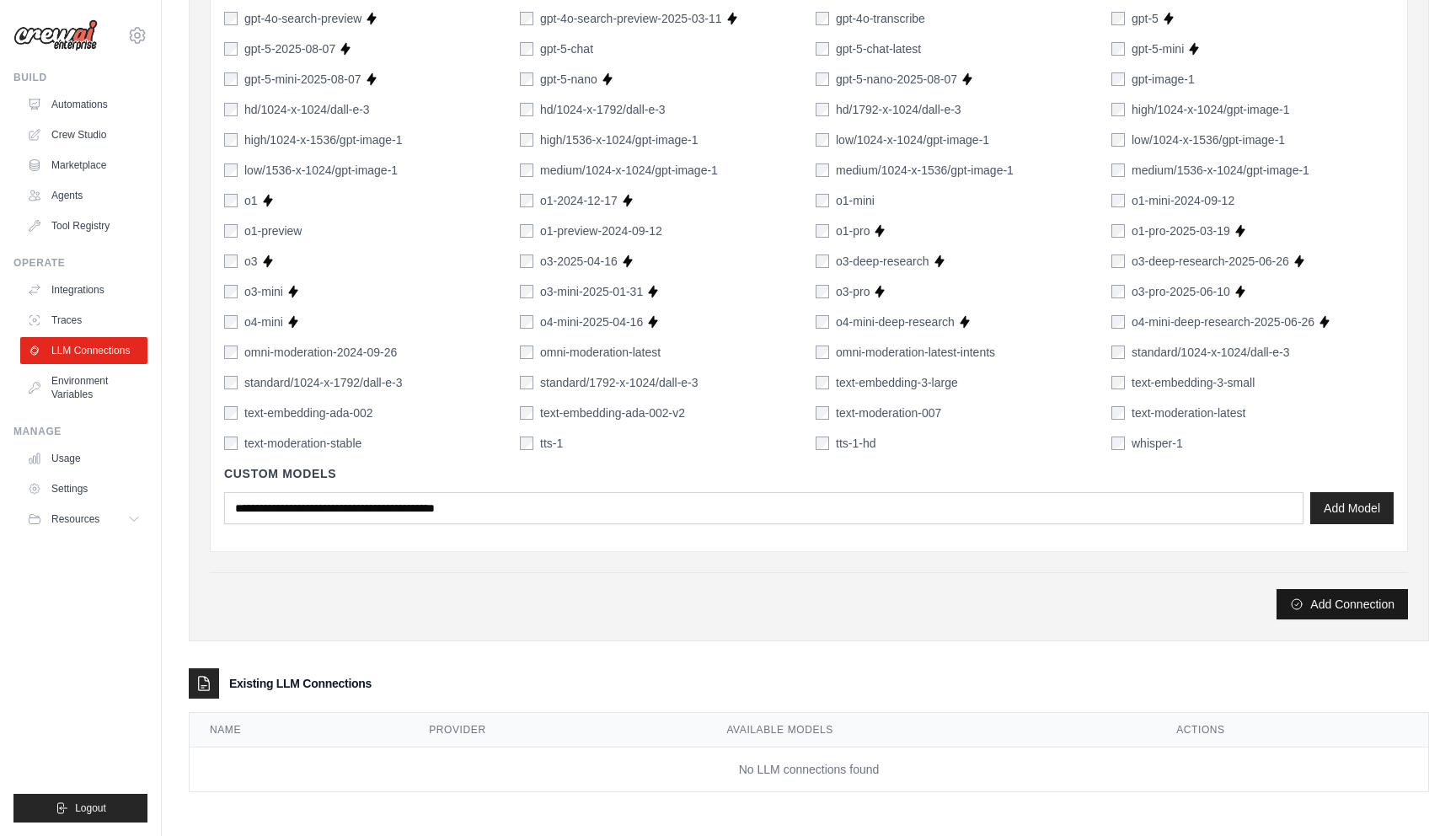
click at [1320, 607] on button "Add Connection" at bounding box center [1342, 605] width 132 height 31
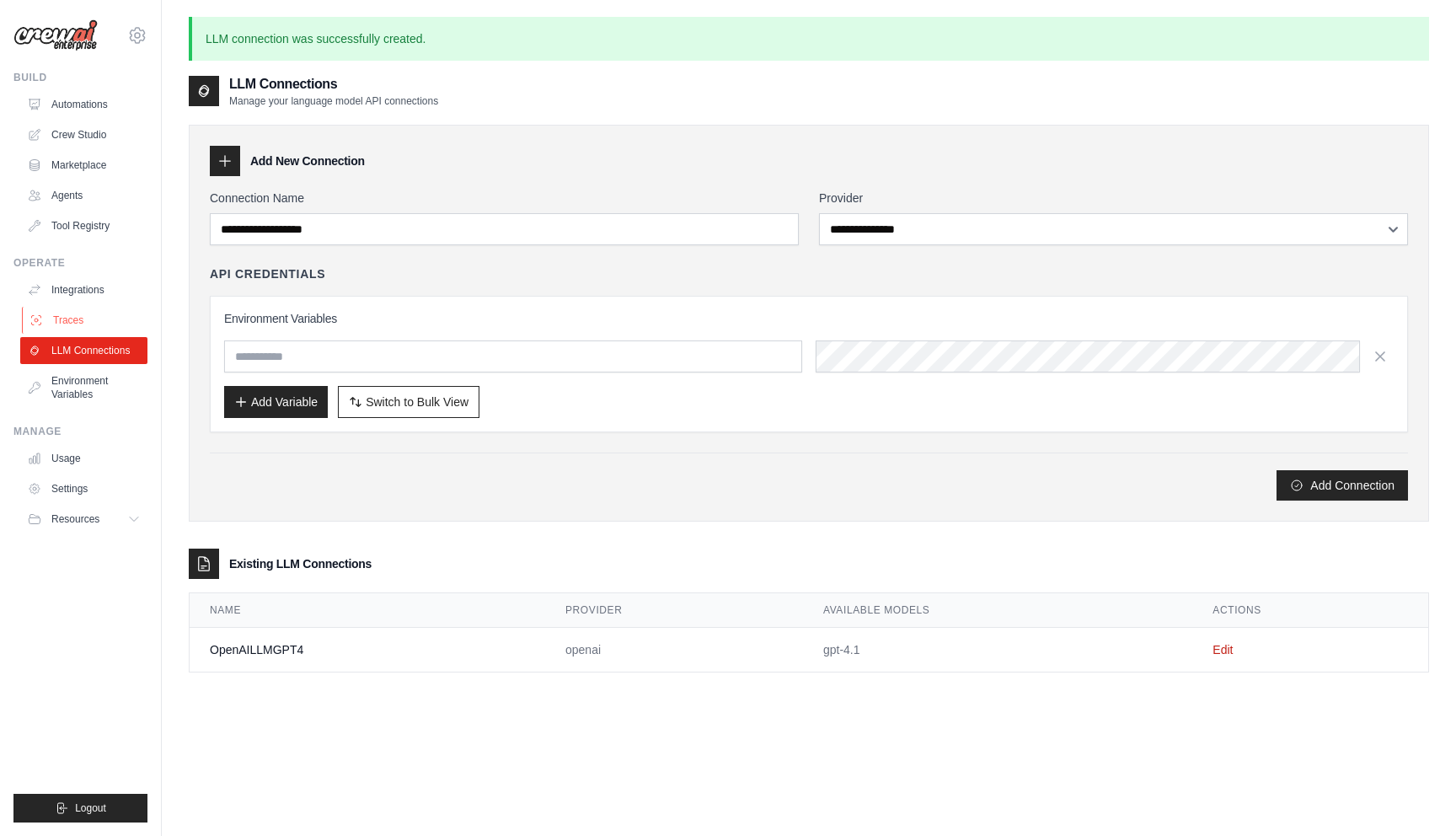
click at [67, 326] on link "Traces" at bounding box center [85, 320] width 127 height 27
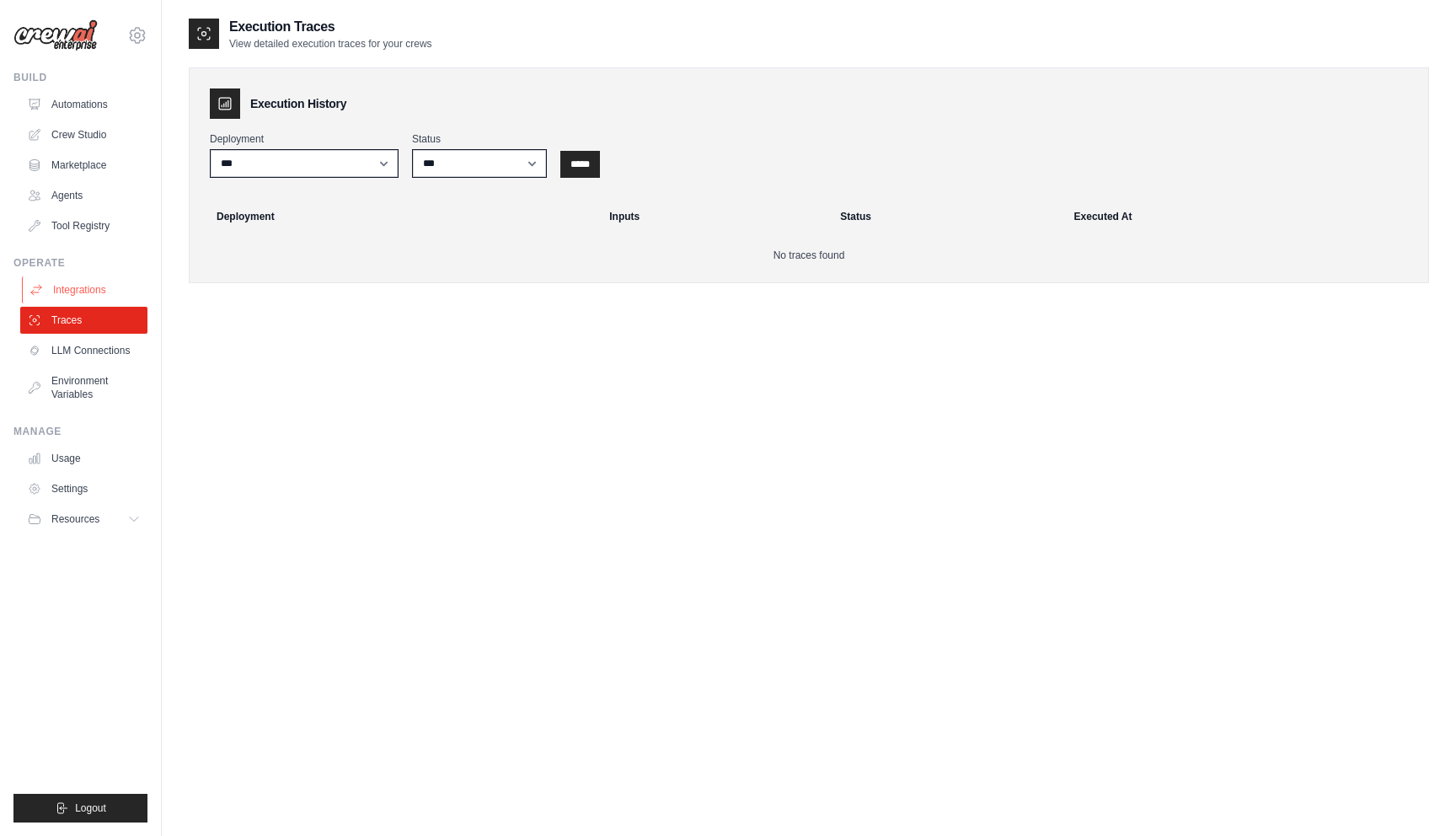
click at [88, 287] on link "Integrations" at bounding box center [85, 290] width 127 height 27
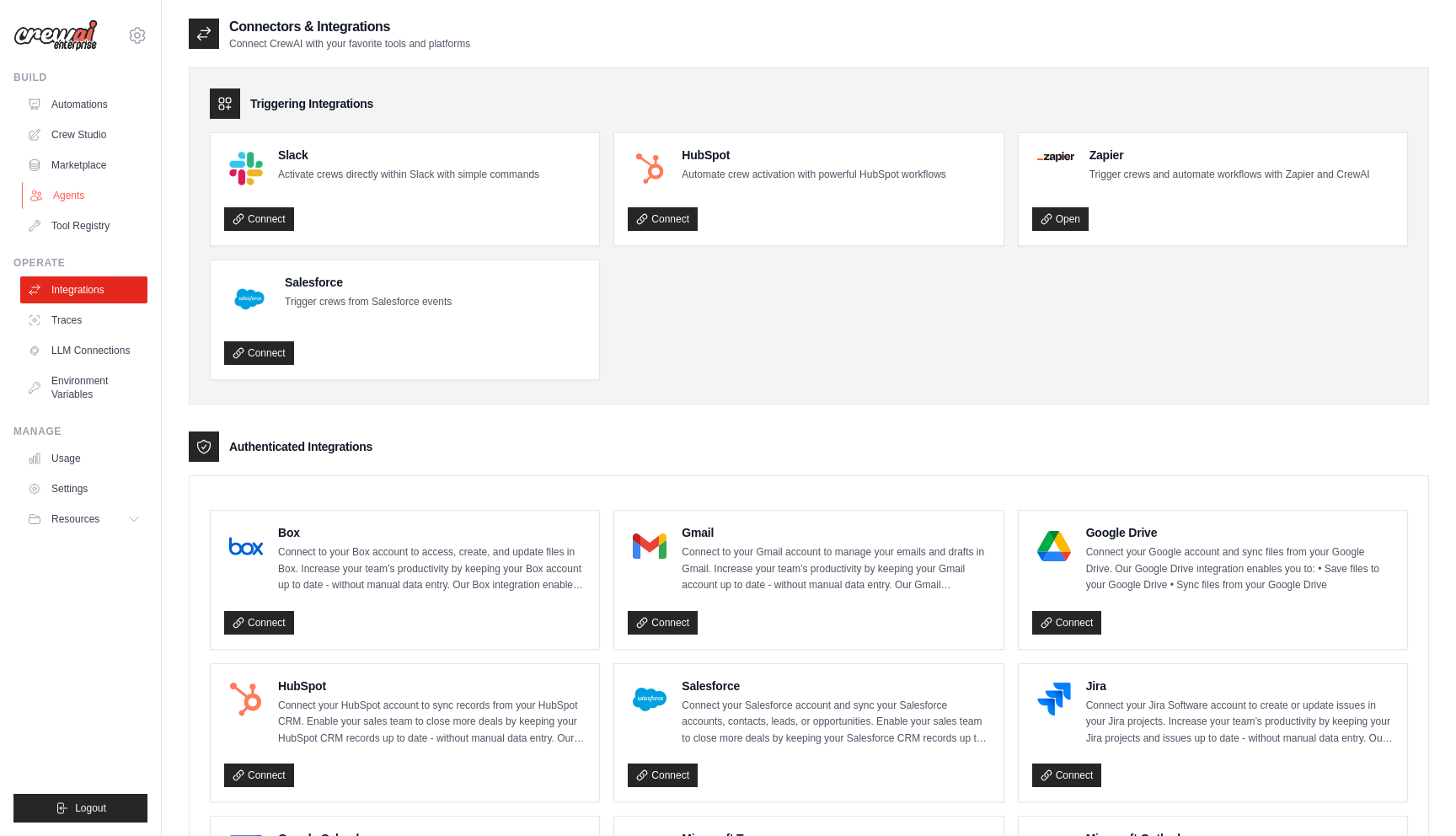
click at [72, 195] on link "Agents" at bounding box center [85, 196] width 127 height 27
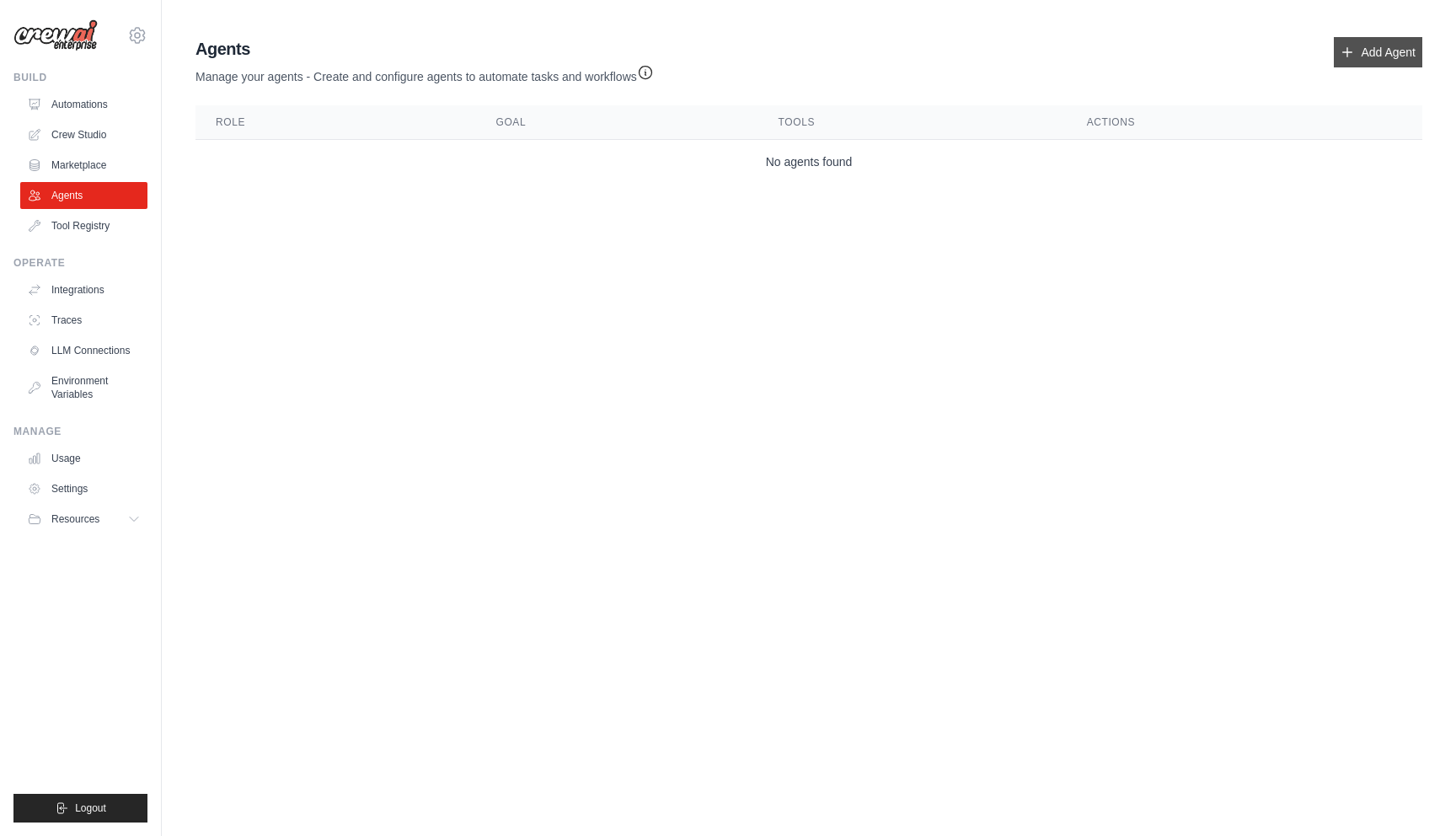
click at [1383, 48] on link "Add Agent" at bounding box center [1377, 52] width 89 height 31
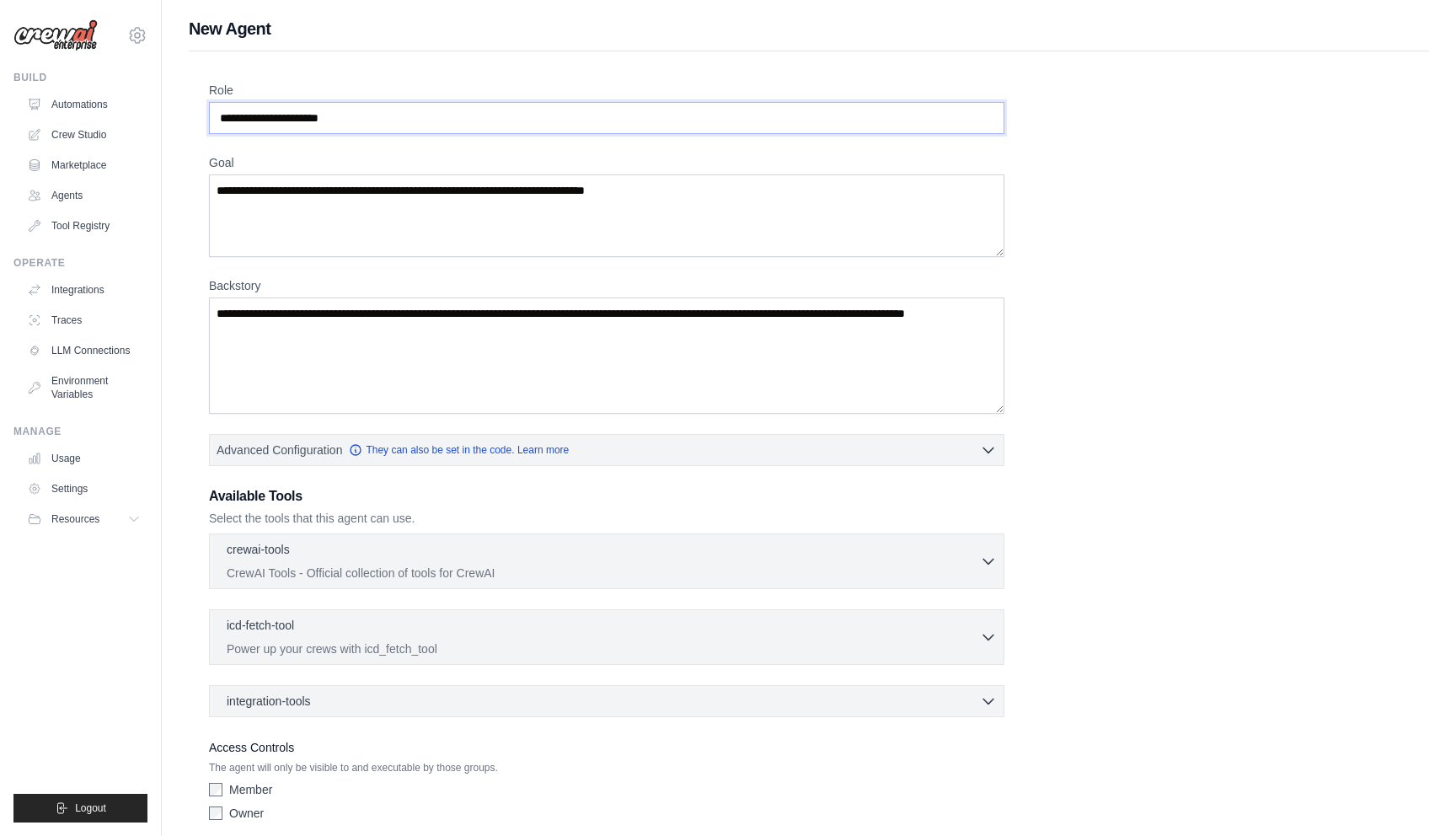
click at [393, 121] on input "Role" at bounding box center [606, 117] width 795 height 32
click at [87, 163] on link "Marketplace" at bounding box center [85, 166] width 127 height 27
